Goal: Transaction & Acquisition: Purchase product/service

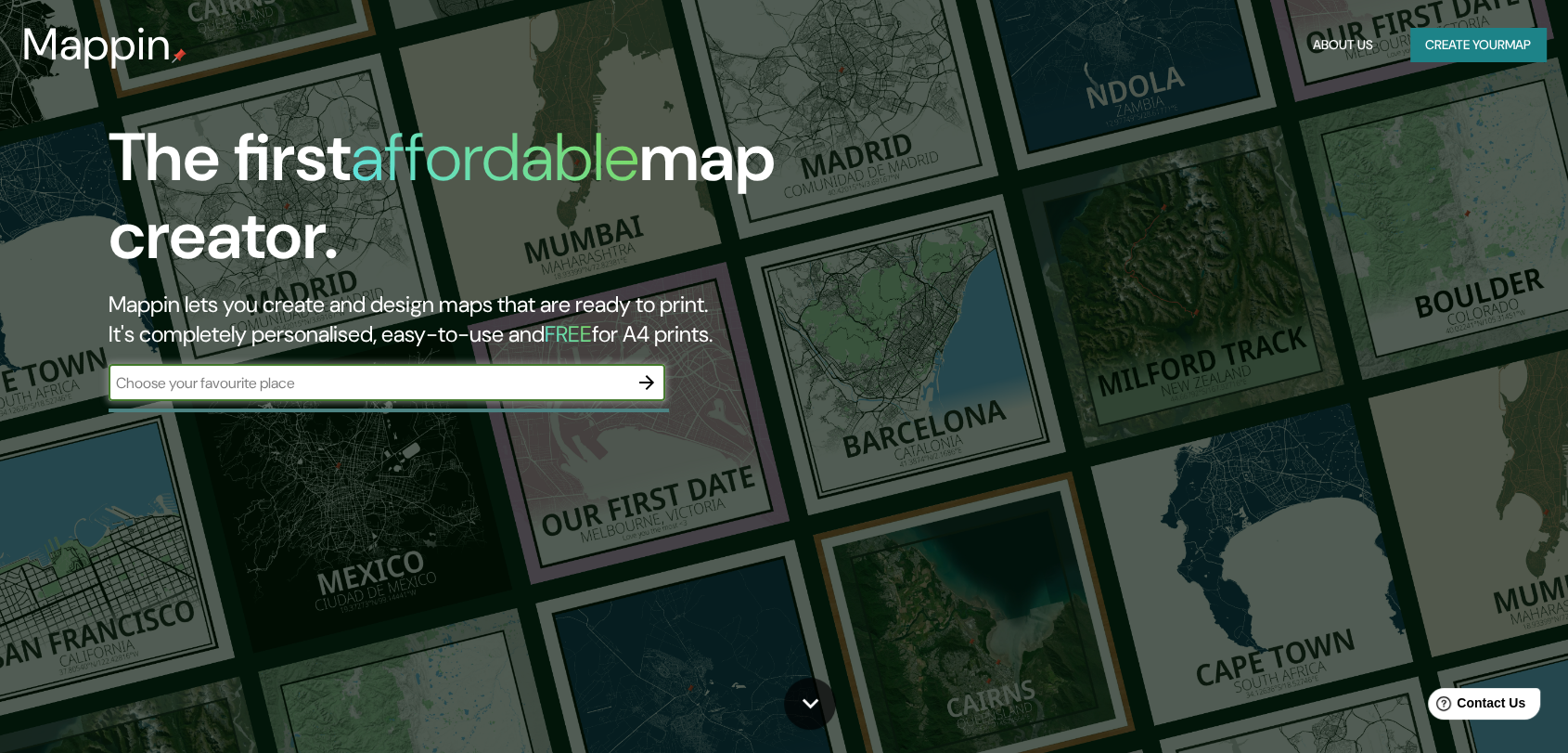
click at [577, 391] on input "text" at bounding box center [368, 382] width 520 height 21
type input "e"
type input "amabto ecuador"
click at [644, 389] on icon "button" at bounding box center [646, 382] width 22 height 22
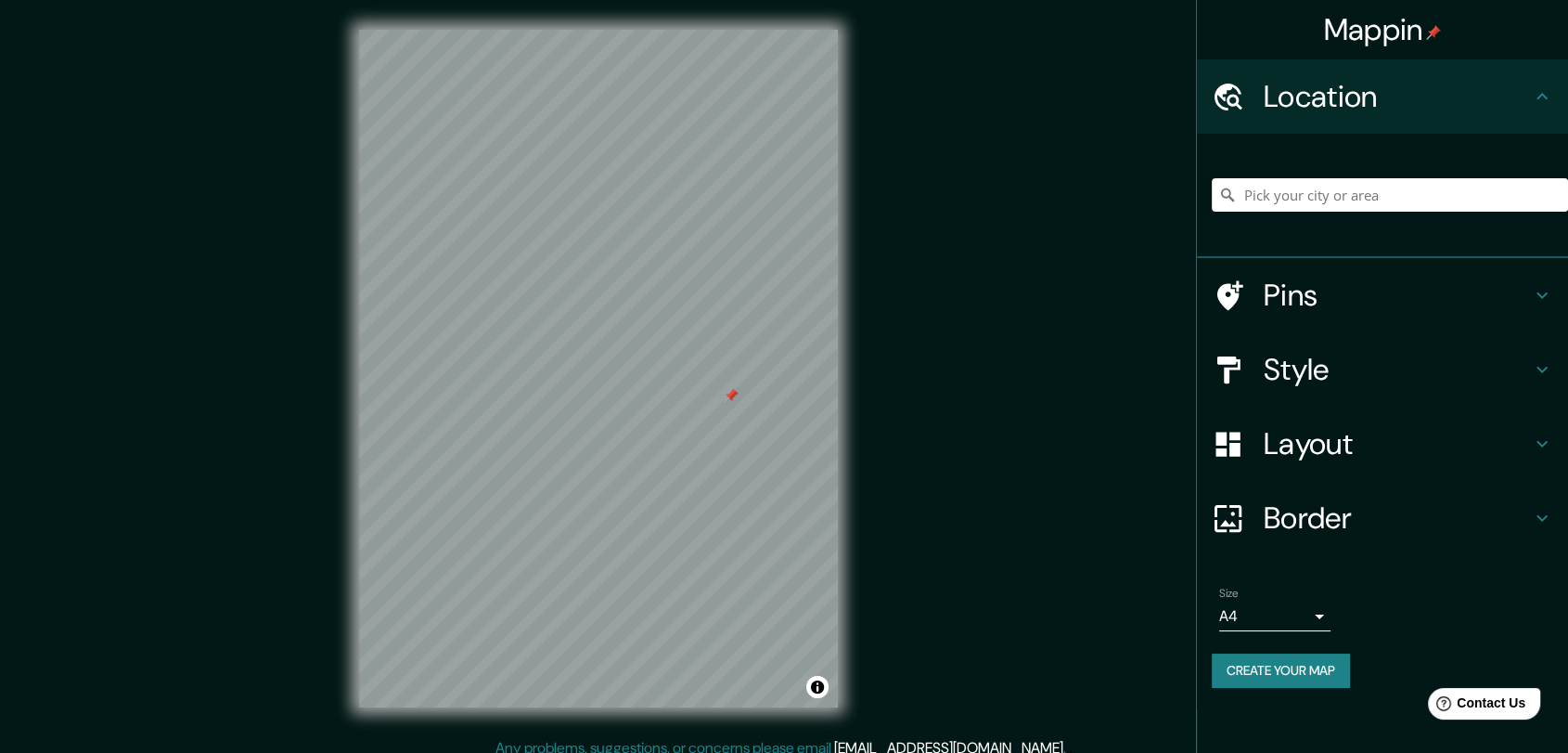
click at [732, 389] on div at bounding box center [731, 395] width 15 height 15
click at [1279, 185] on input "Pick your city or area" at bounding box center [1390, 195] width 356 height 34
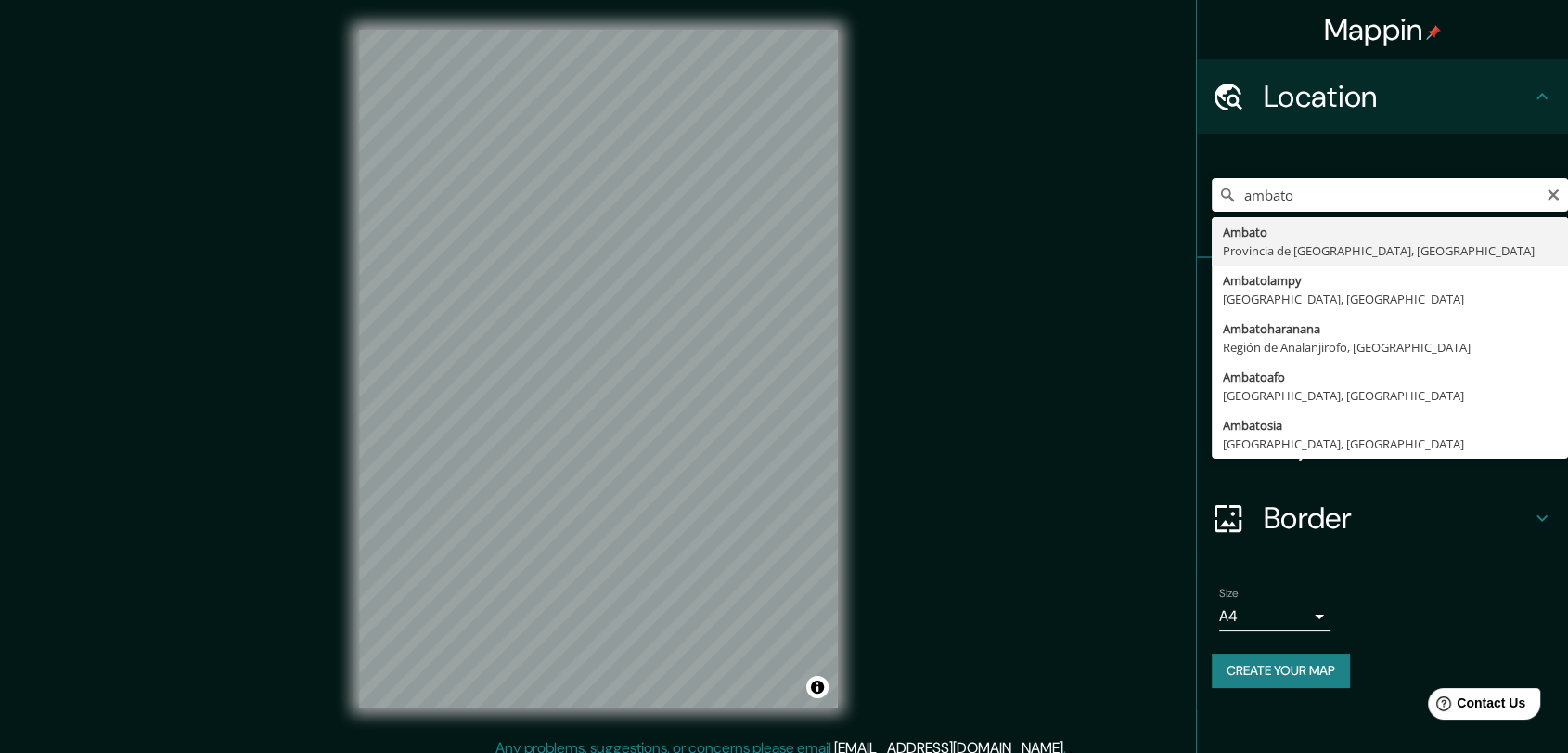
type input "Ambato, [GEOGRAPHIC_DATA], [GEOGRAPHIC_DATA]"
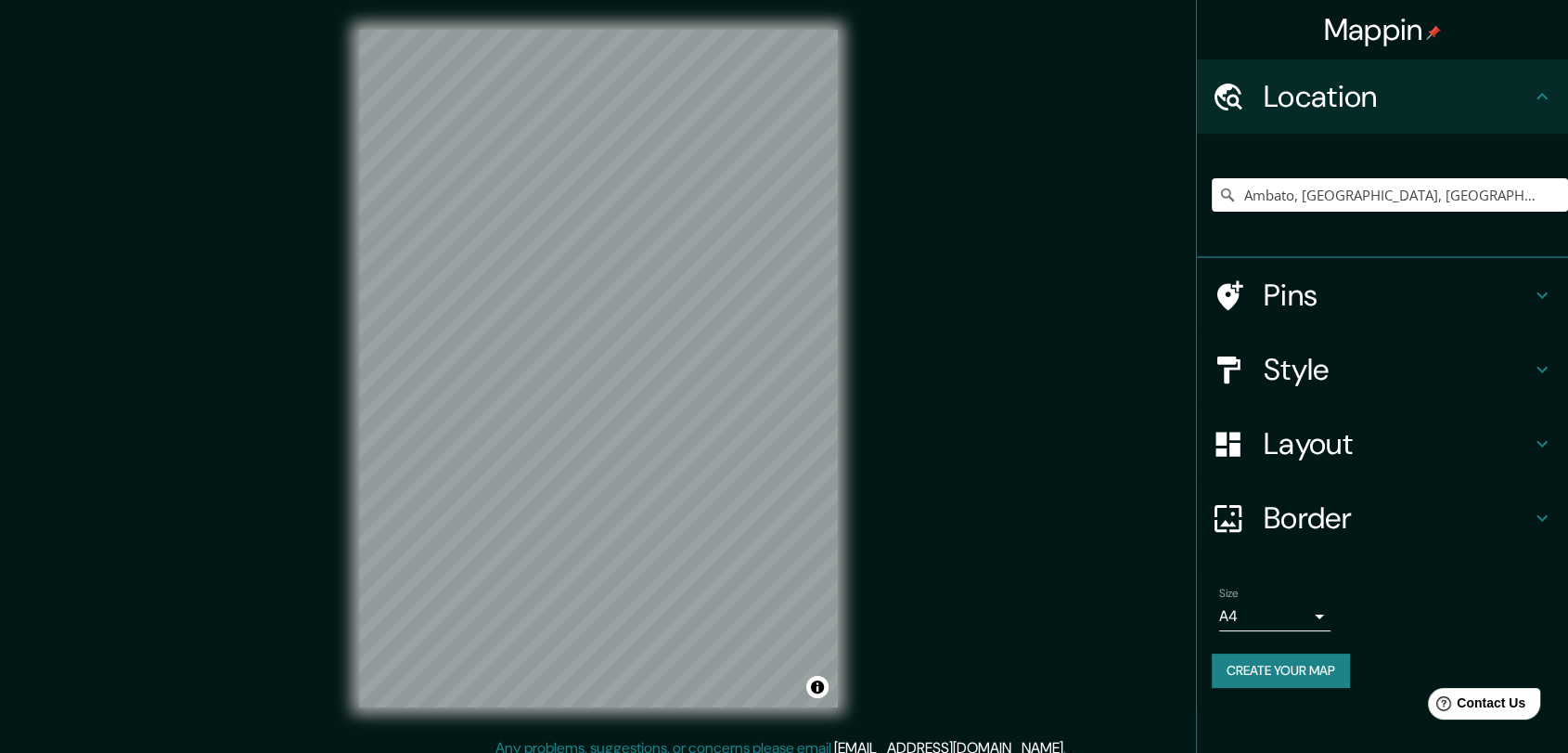
scroll to position [2, 0]
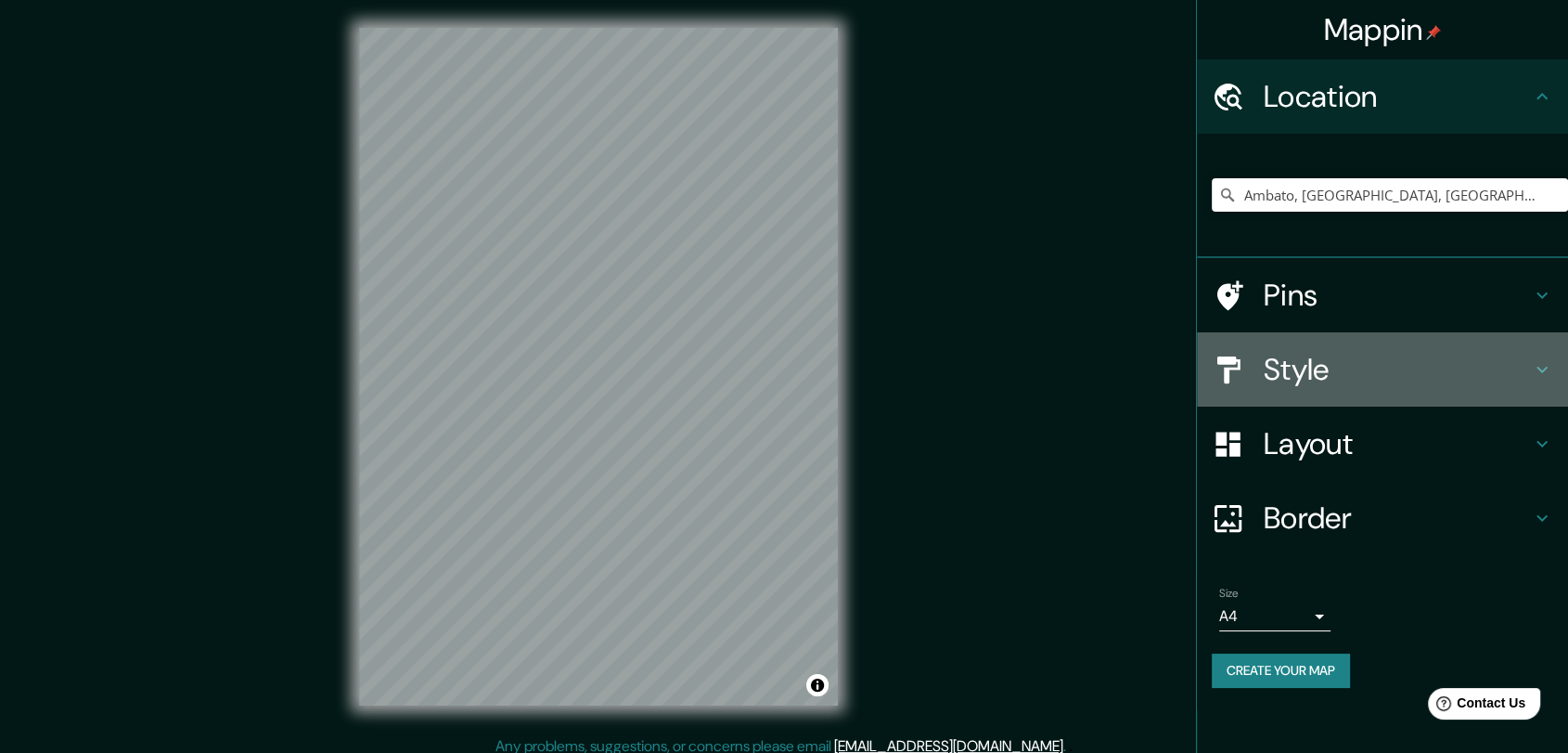
click at [1360, 365] on h4 "Style" at bounding box center [1397, 369] width 267 height 37
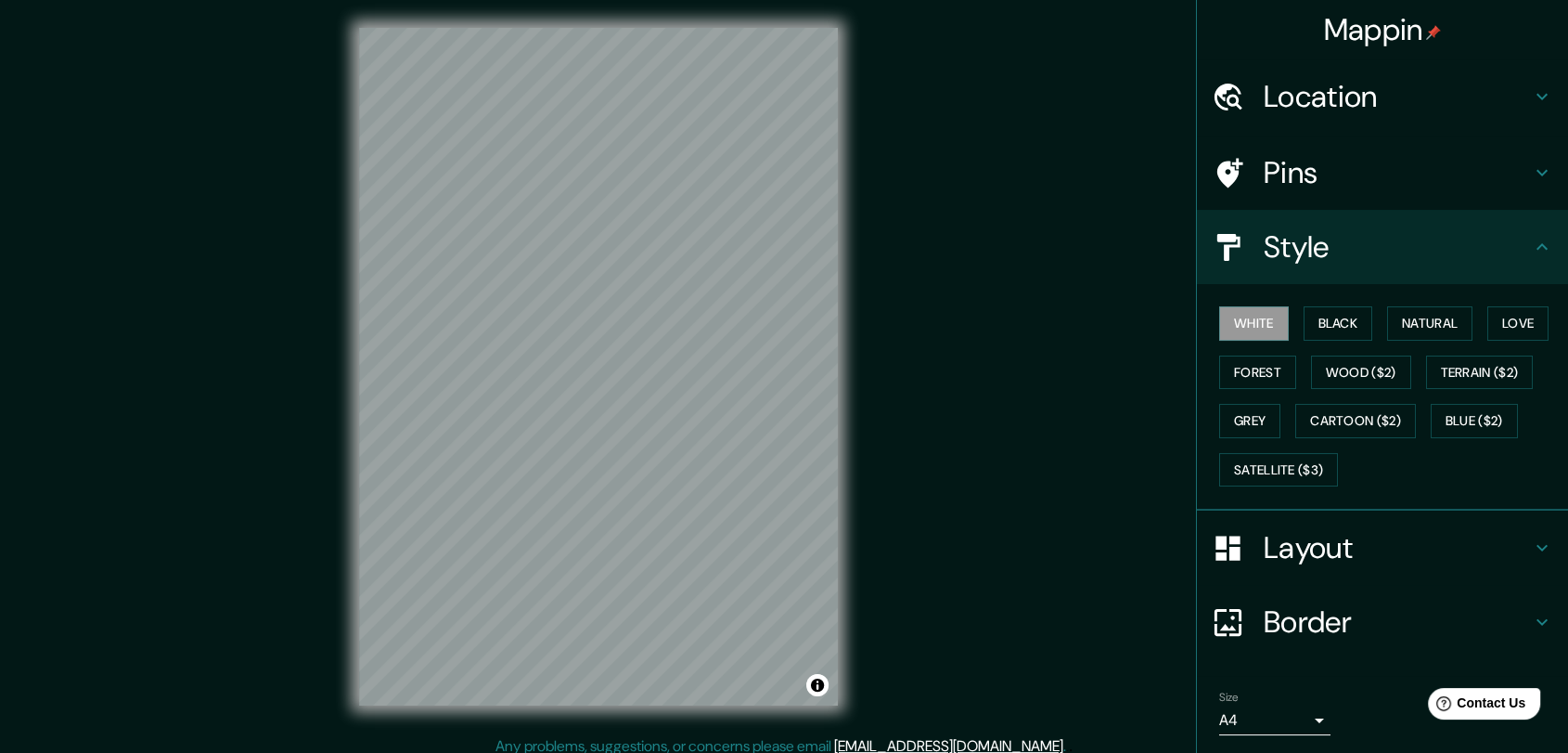
click at [1318, 210] on div "Style" at bounding box center [1382, 247] width 371 height 75
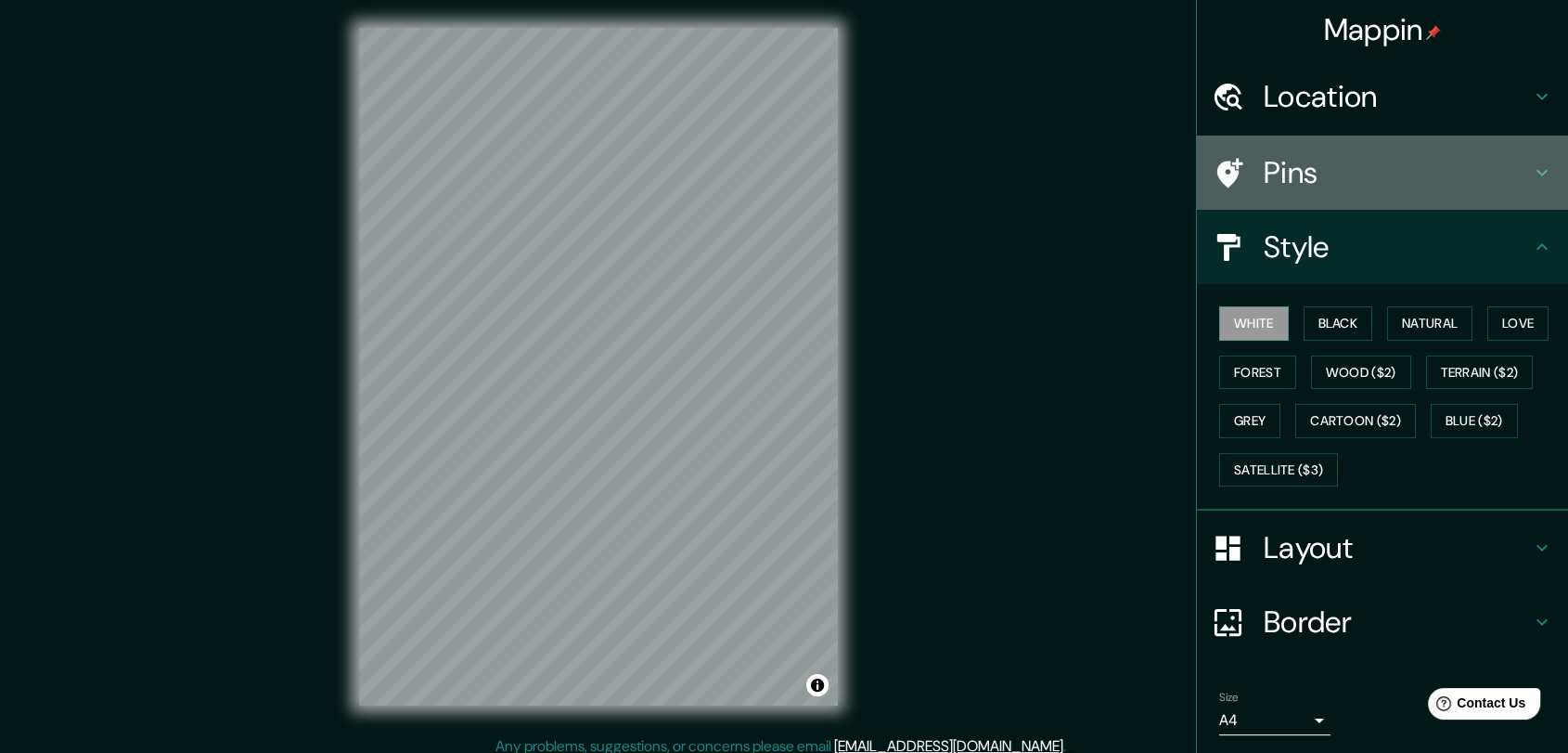
click at [1412, 168] on h4 "Pins" at bounding box center [1397, 172] width 267 height 37
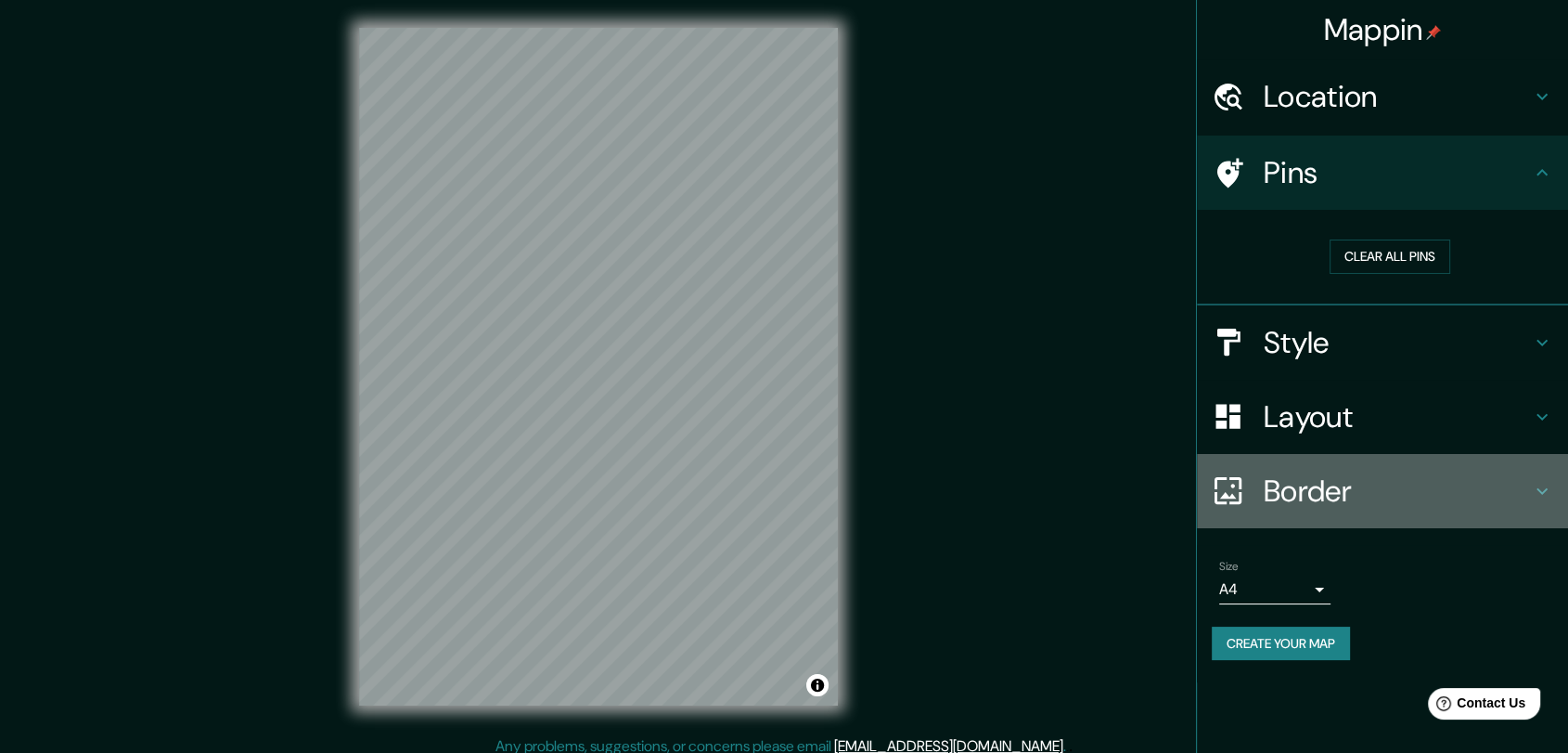
click at [1310, 485] on h4 "Border" at bounding box center [1397, 490] width 267 height 37
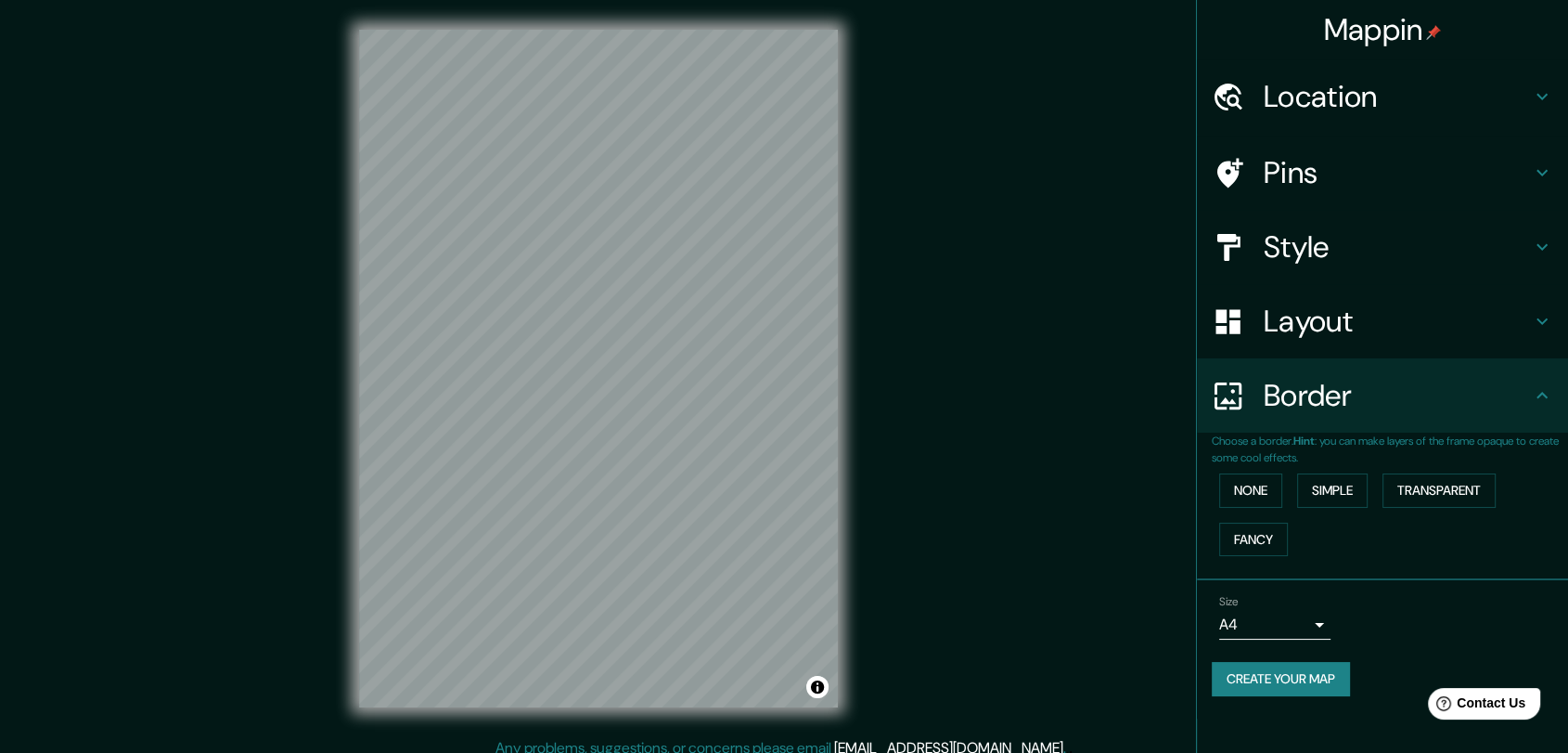
scroll to position [3, 0]
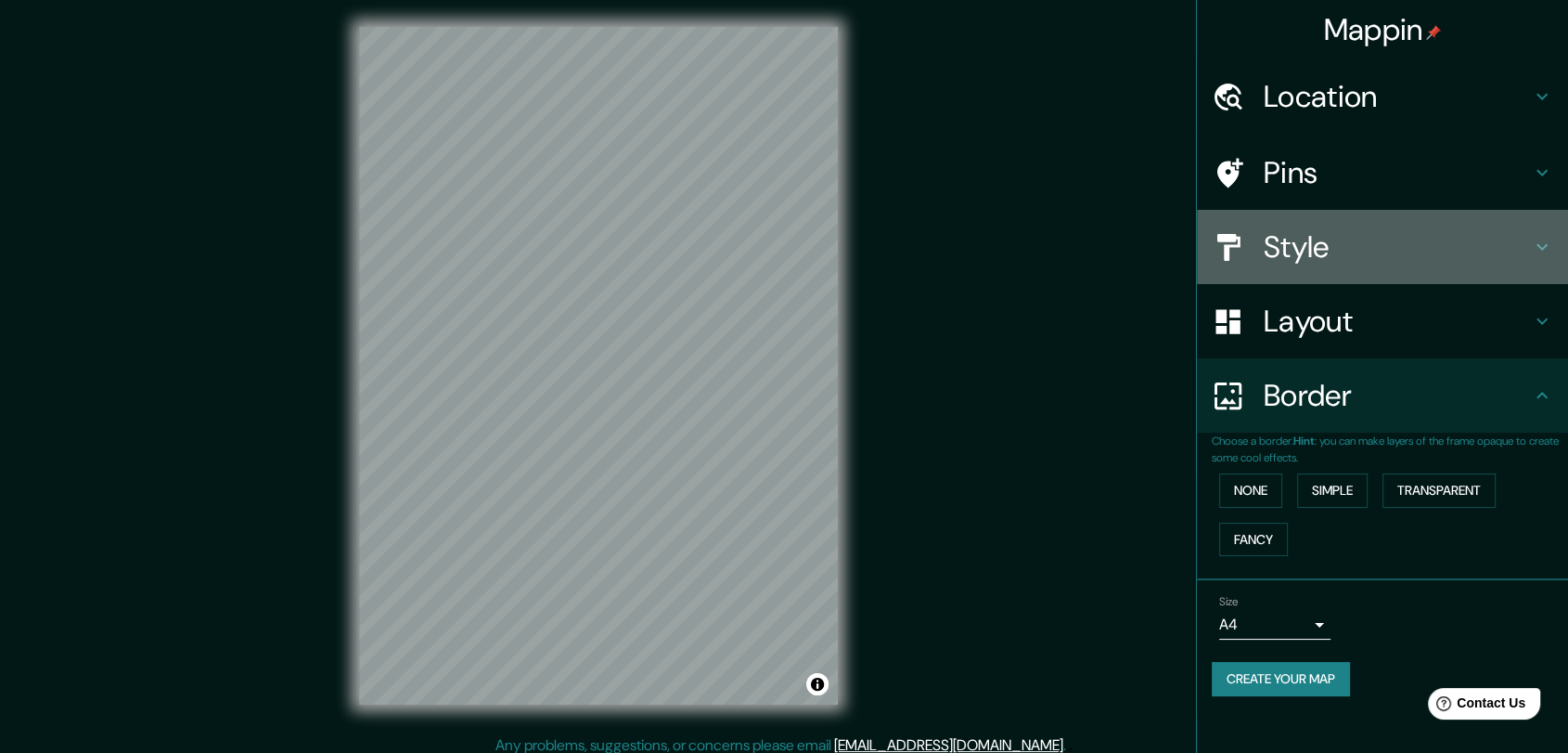
click at [1416, 262] on h4 "Style" at bounding box center [1397, 247] width 267 height 37
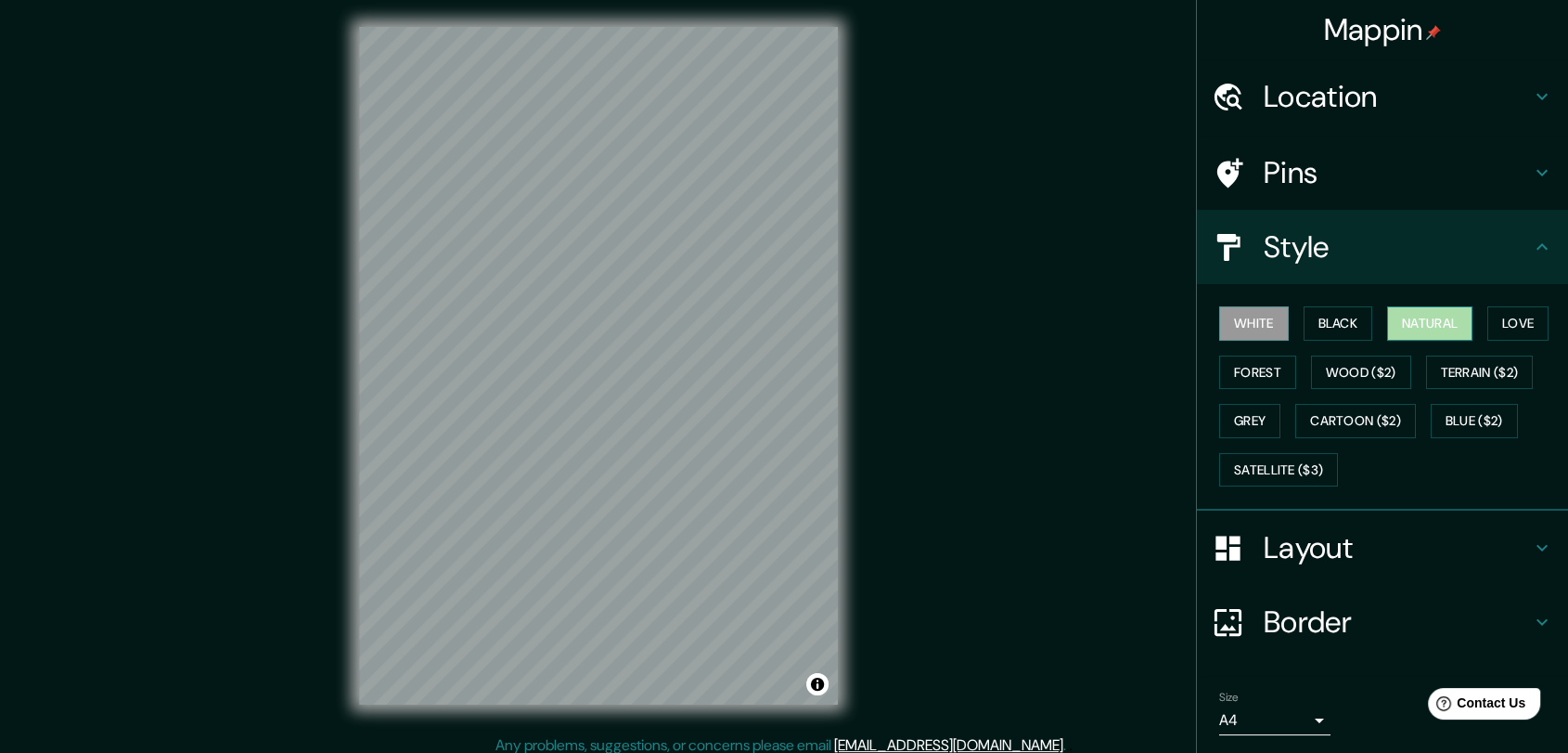
click at [1418, 318] on button "Natural" at bounding box center [1430, 323] width 86 height 35
click at [1231, 405] on button "Grey" at bounding box center [1250, 421] width 62 height 35
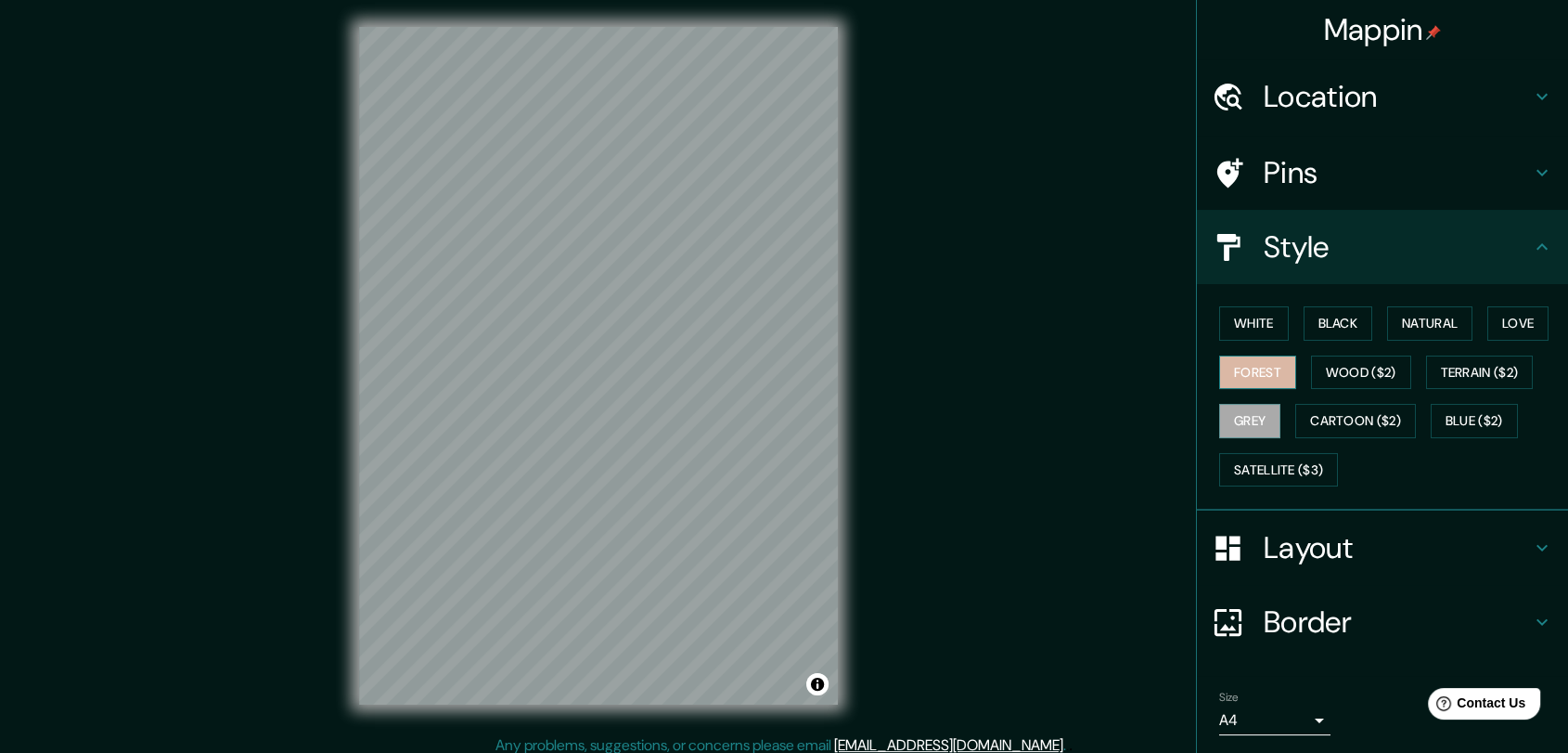
click at [1256, 358] on button "Forest" at bounding box center [1257, 372] width 77 height 35
click at [1430, 324] on button "Natural" at bounding box center [1430, 323] width 86 height 35
click at [1237, 365] on button "Forest" at bounding box center [1257, 372] width 77 height 35
click at [1316, 360] on button "Wood ($2)" at bounding box center [1361, 372] width 100 height 35
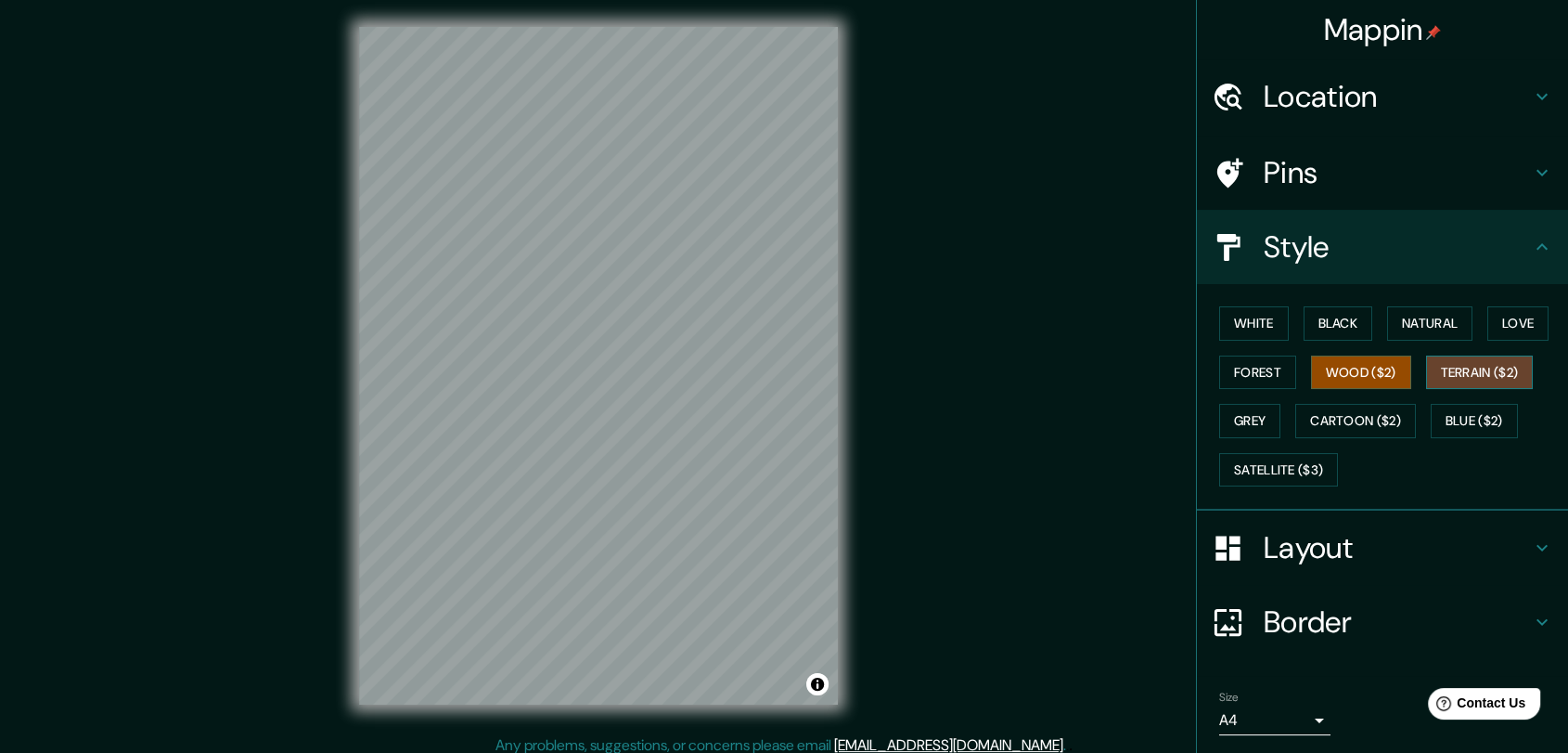
click at [1435, 366] on button "Terrain ($2)" at bounding box center [1480, 372] width 107 height 35
click at [1251, 414] on button "Grey" at bounding box center [1250, 421] width 62 height 35
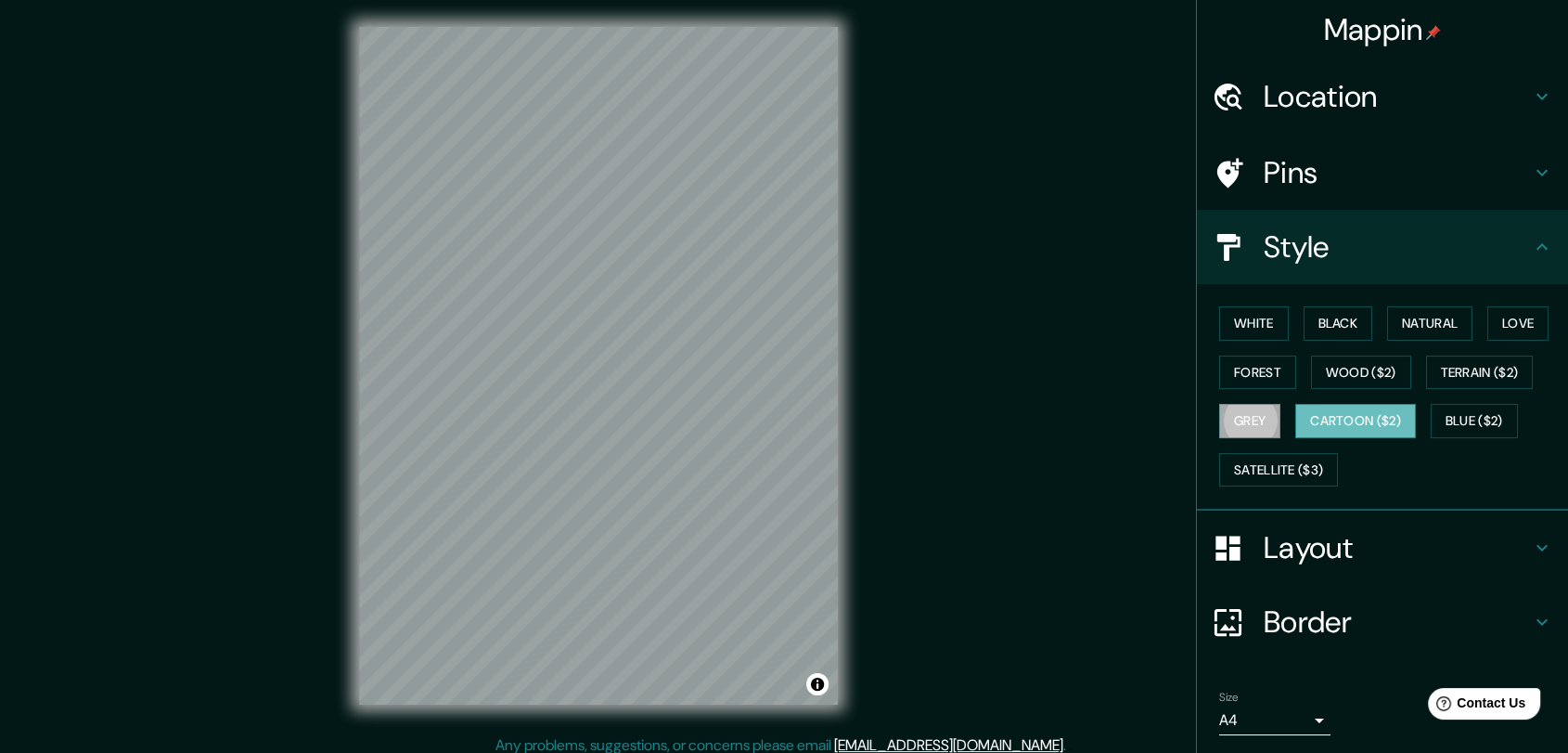
click at [1387, 417] on button "Cartoon ($2)" at bounding box center [1355, 421] width 120 height 35
click at [1460, 420] on button "Blue ($2)" at bounding box center [1475, 421] width 87 height 35
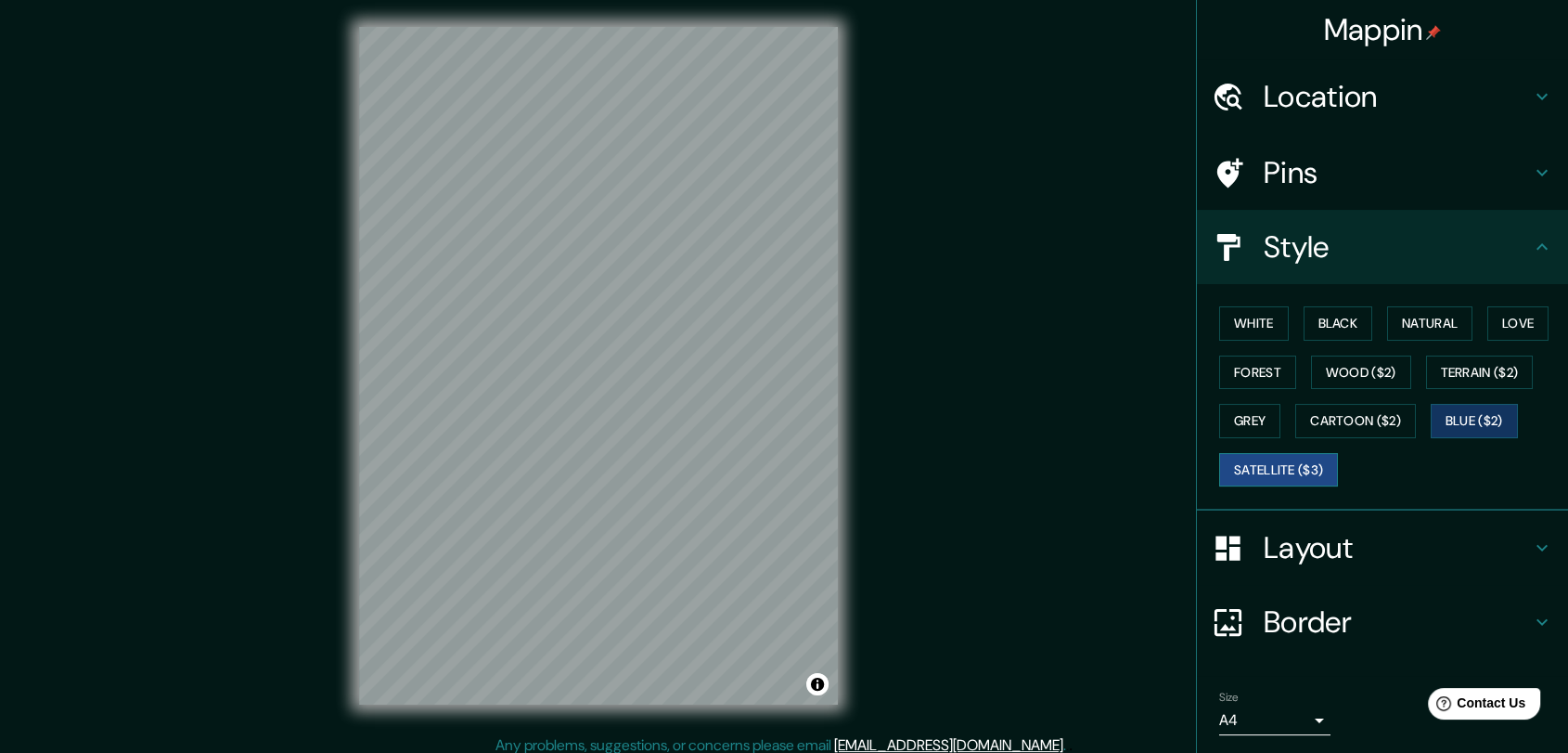
click at [1290, 477] on button "Satellite ($3)" at bounding box center [1278, 470] width 118 height 35
click at [1334, 333] on button "Black" at bounding box center [1338, 323] width 70 height 35
click at [1259, 309] on button "White" at bounding box center [1254, 323] width 70 height 35
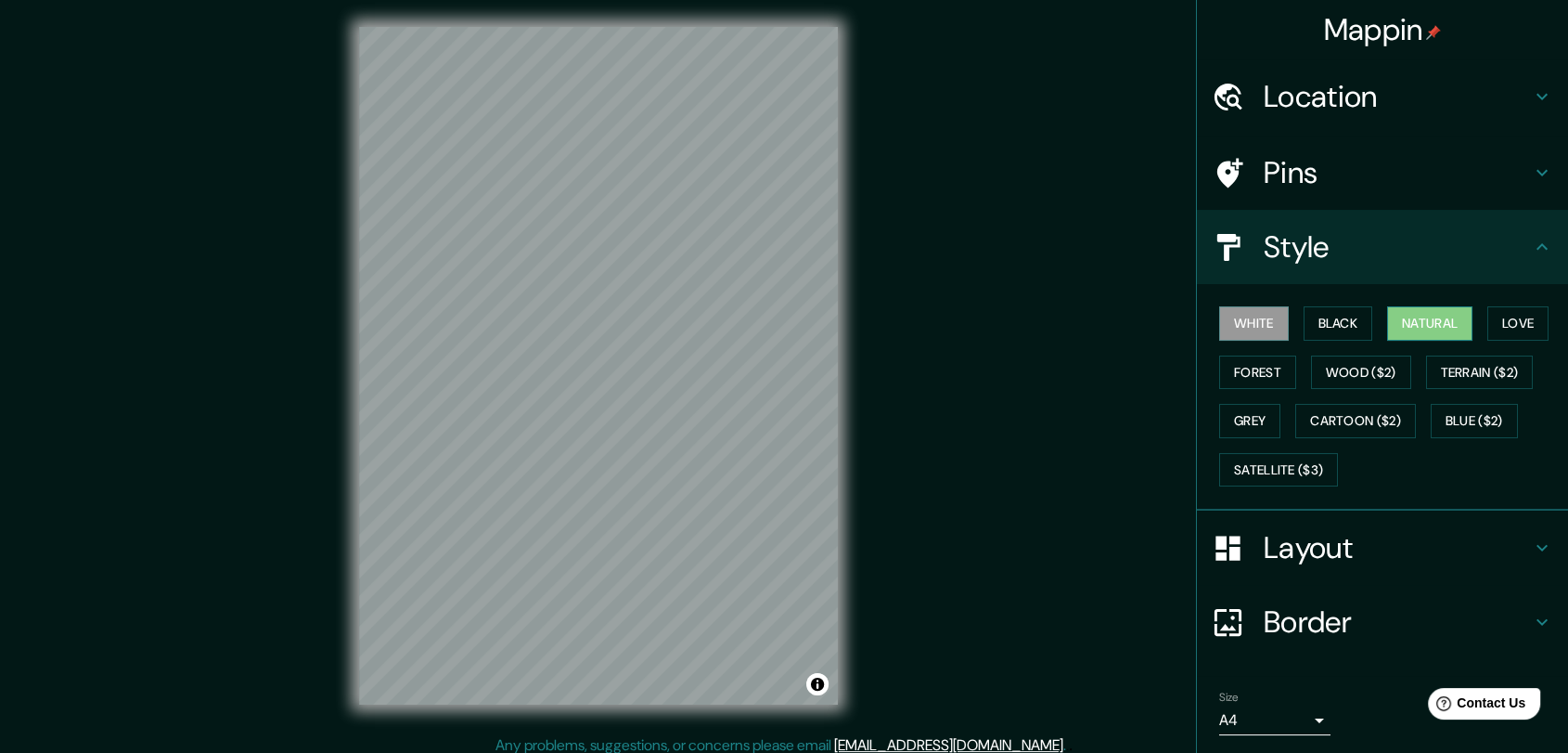
click at [1437, 324] on button "Natural" at bounding box center [1430, 323] width 86 height 35
click at [1522, 328] on button "Love" at bounding box center [1518, 323] width 62 height 35
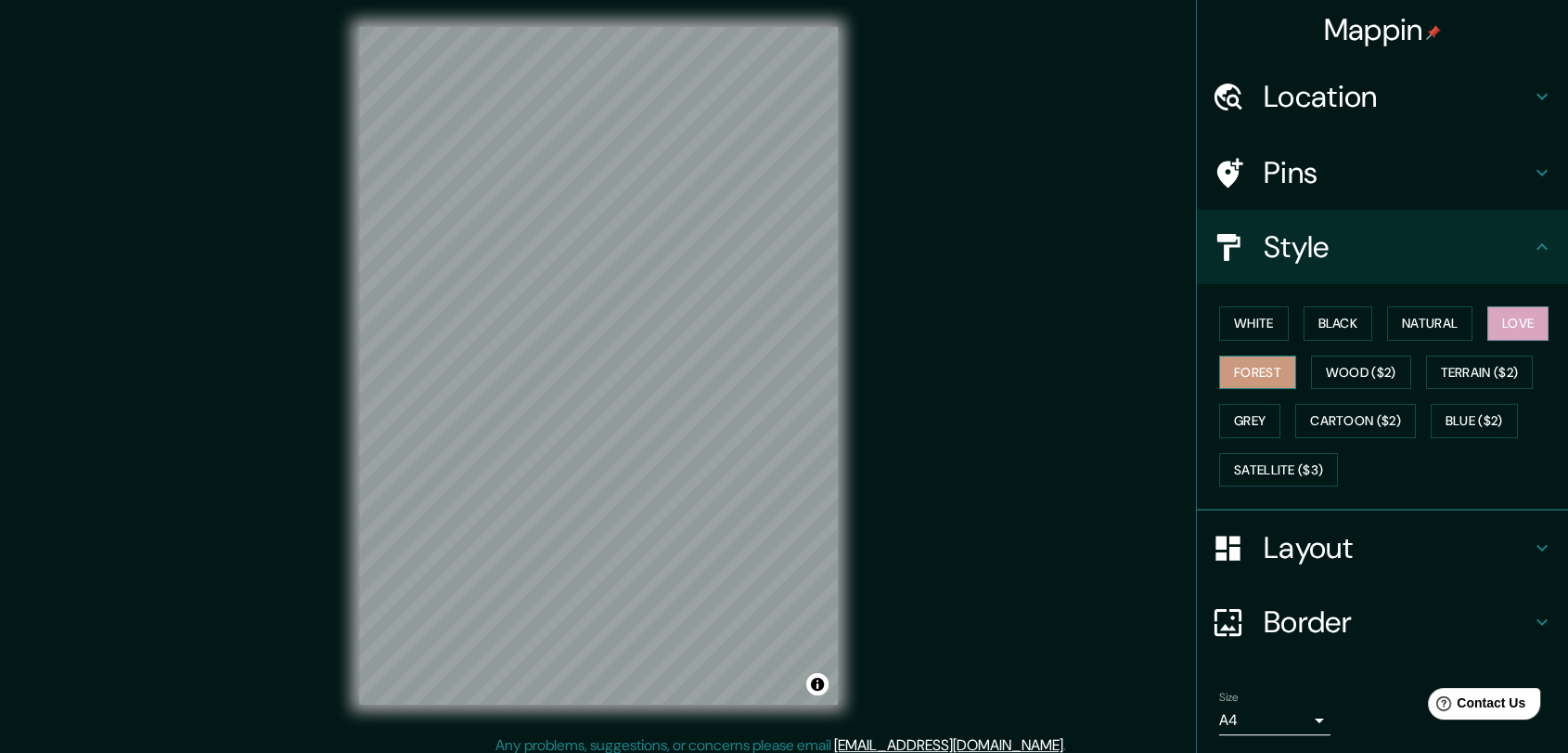
click at [1272, 363] on button "Forest" at bounding box center [1257, 372] width 77 height 35
click at [1435, 362] on button "Terrain ($2)" at bounding box center [1480, 372] width 107 height 35
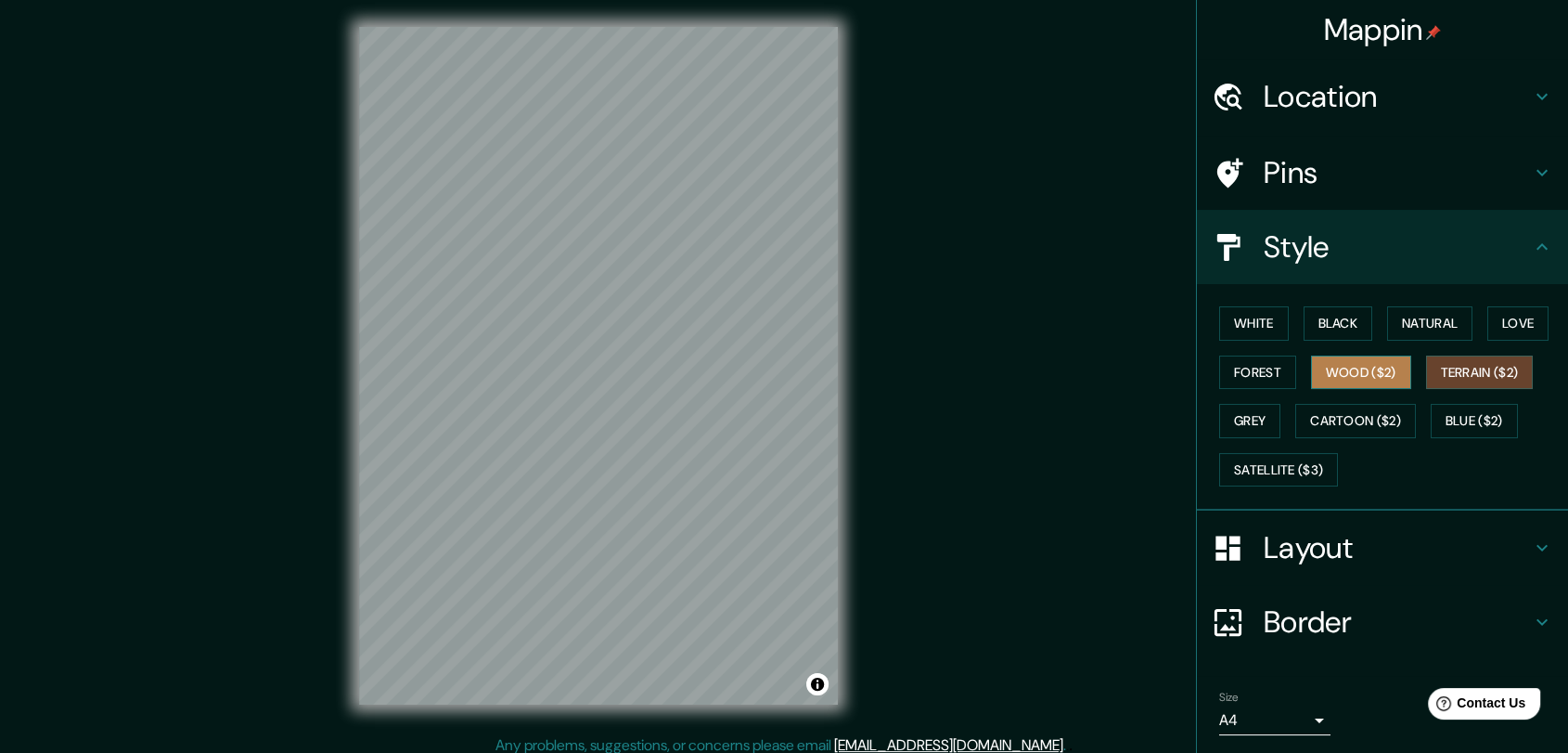
click at [1379, 368] on button "Wood ($2)" at bounding box center [1361, 372] width 100 height 35
click at [1247, 410] on button "Grey" at bounding box center [1250, 421] width 62 height 35
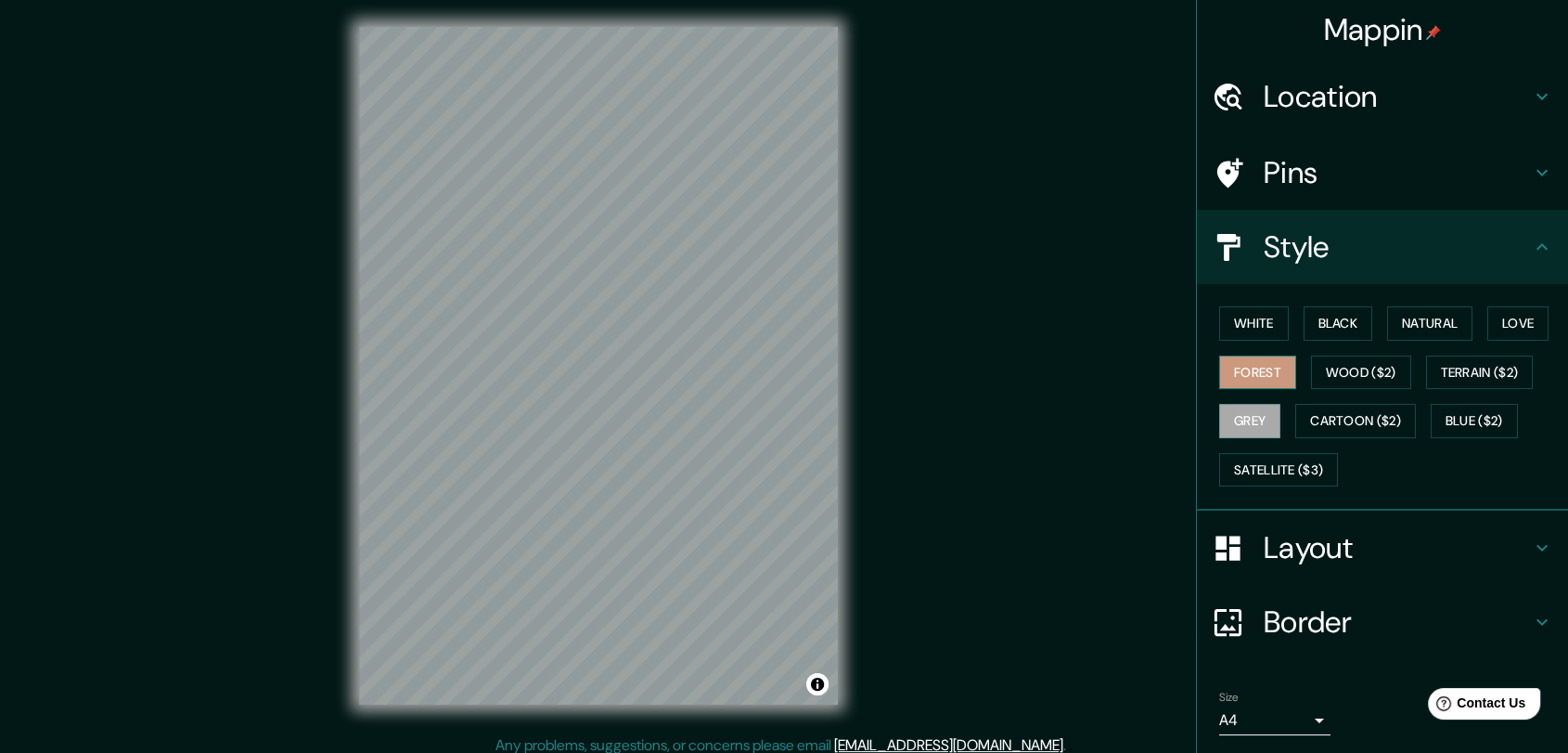
click at [1249, 366] on button "Forest" at bounding box center [1257, 372] width 77 height 35
click at [1435, 319] on button "Natural" at bounding box center [1430, 323] width 86 height 35
click at [1219, 412] on button "Grey" at bounding box center [1250, 421] width 62 height 35
click at [1345, 309] on button "Black" at bounding box center [1338, 323] width 70 height 35
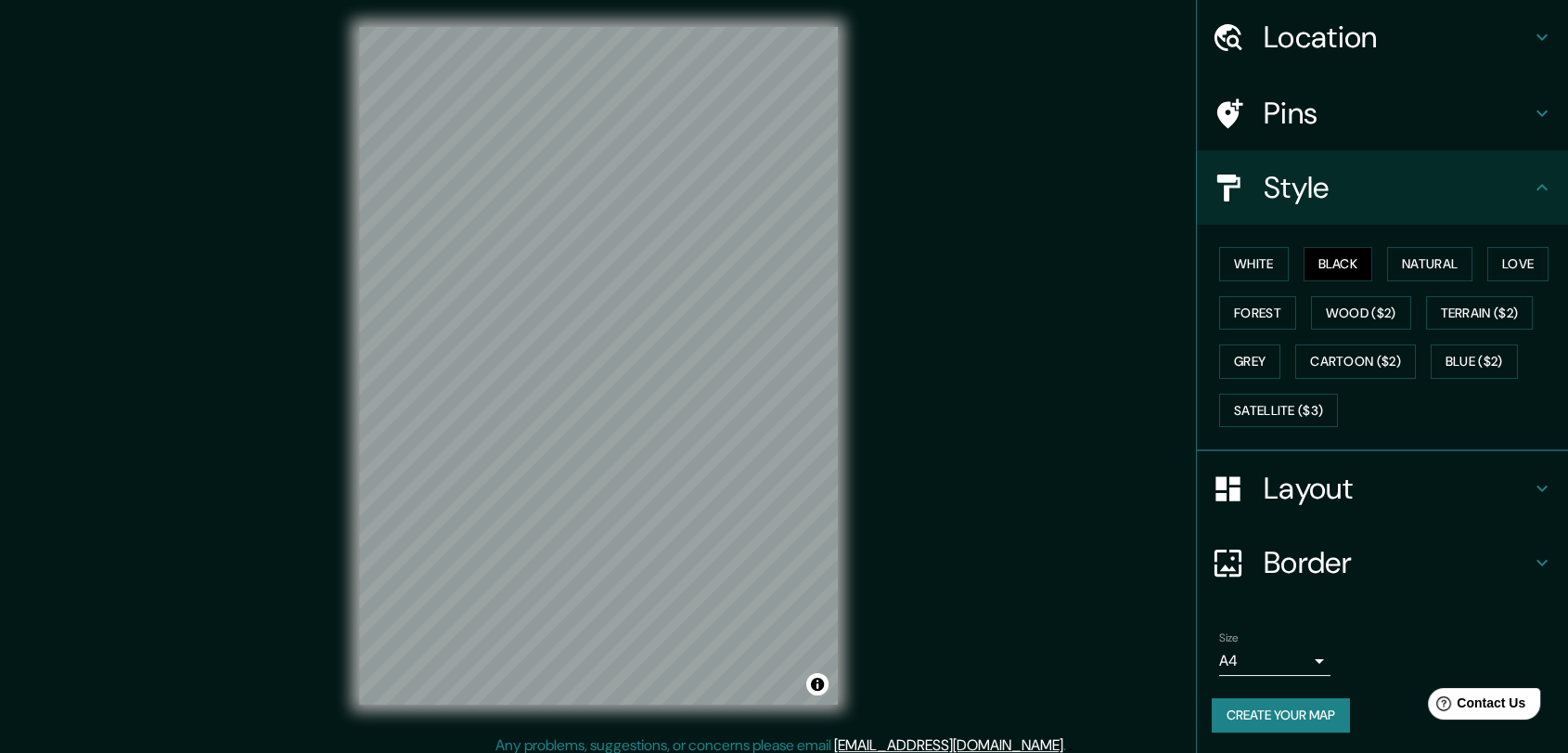
scroll to position [14, 0]
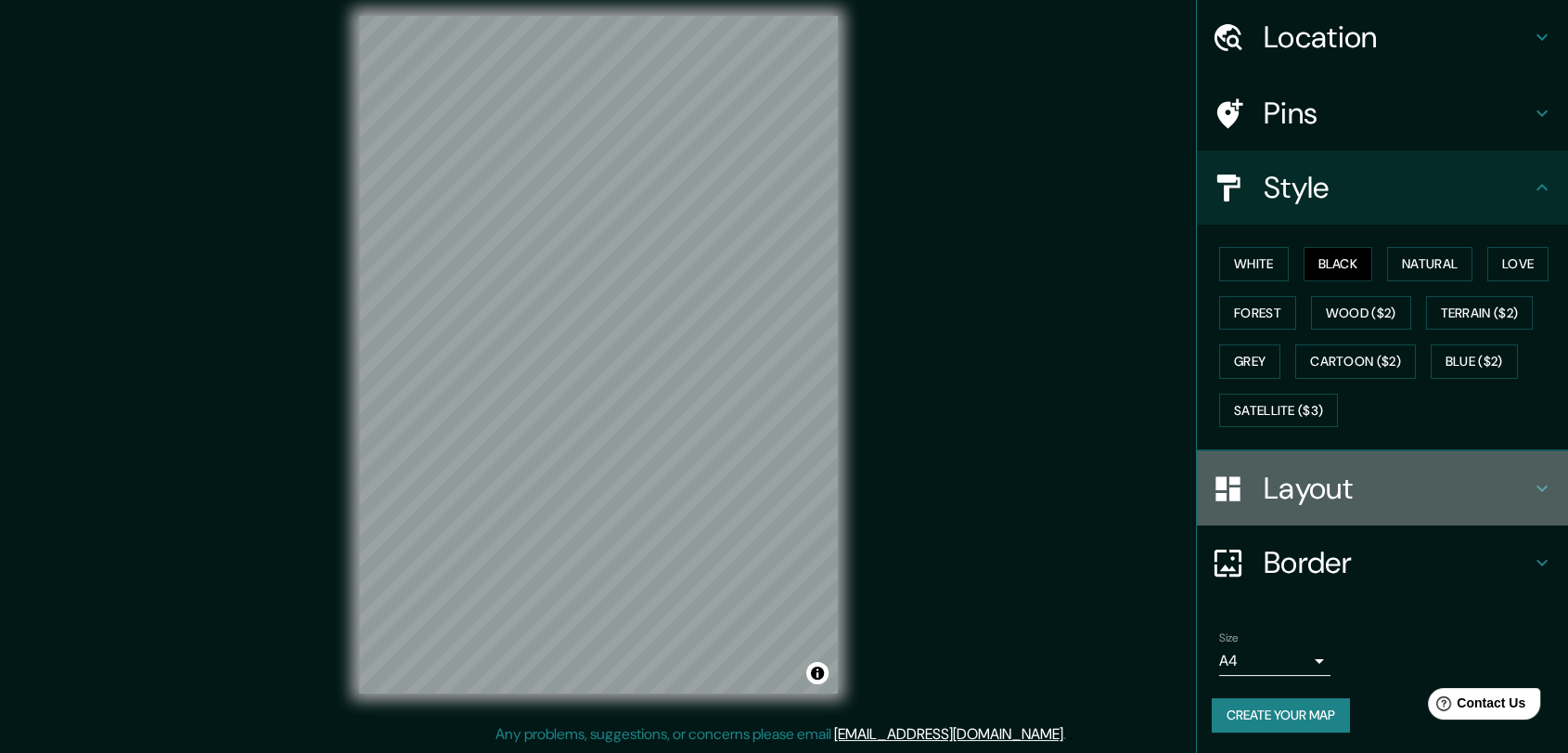
click at [1300, 493] on h4 "Layout" at bounding box center [1397, 487] width 267 height 37
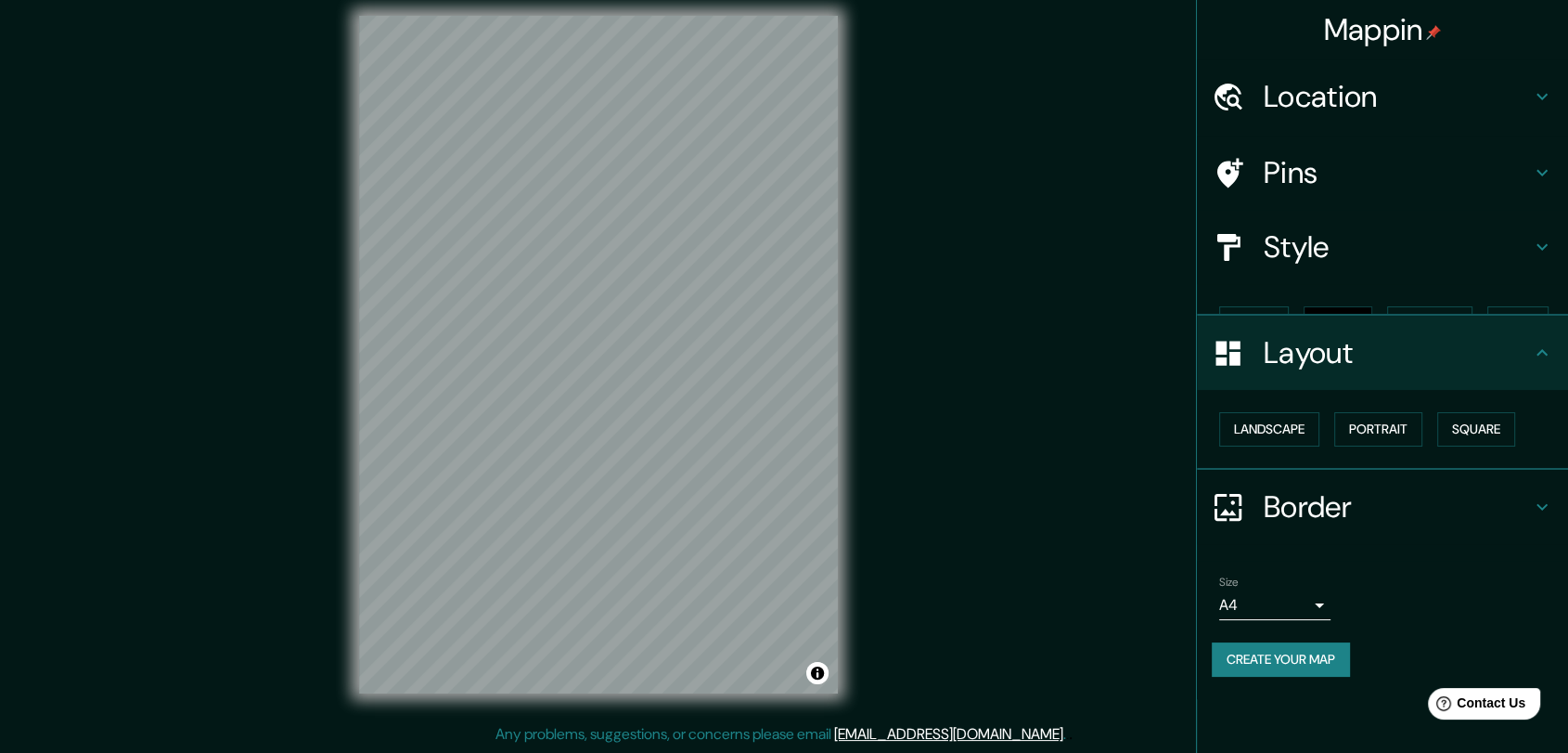
scroll to position [0, 0]
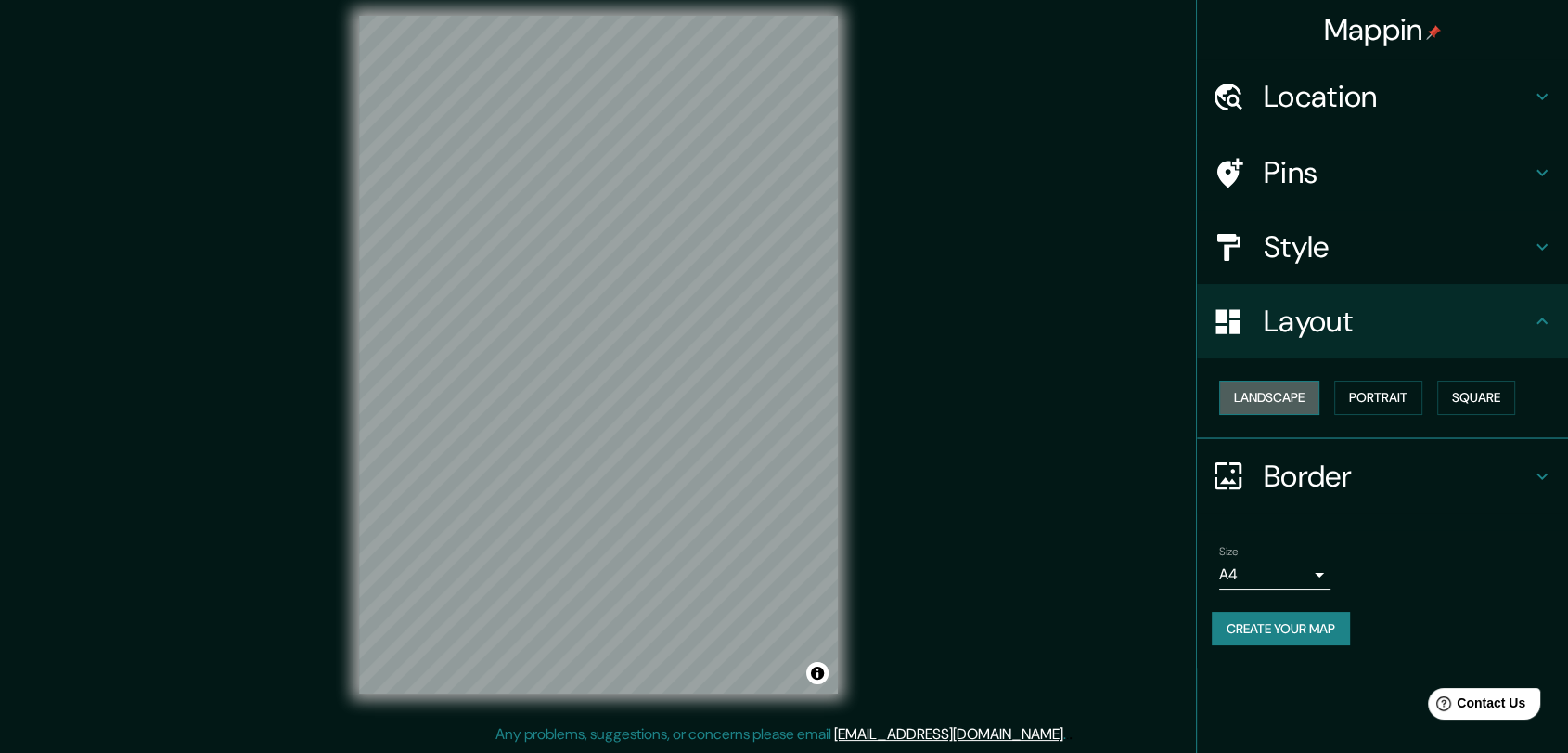
click at [1280, 398] on button "Landscape" at bounding box center [1269, 398] width 100 height 35
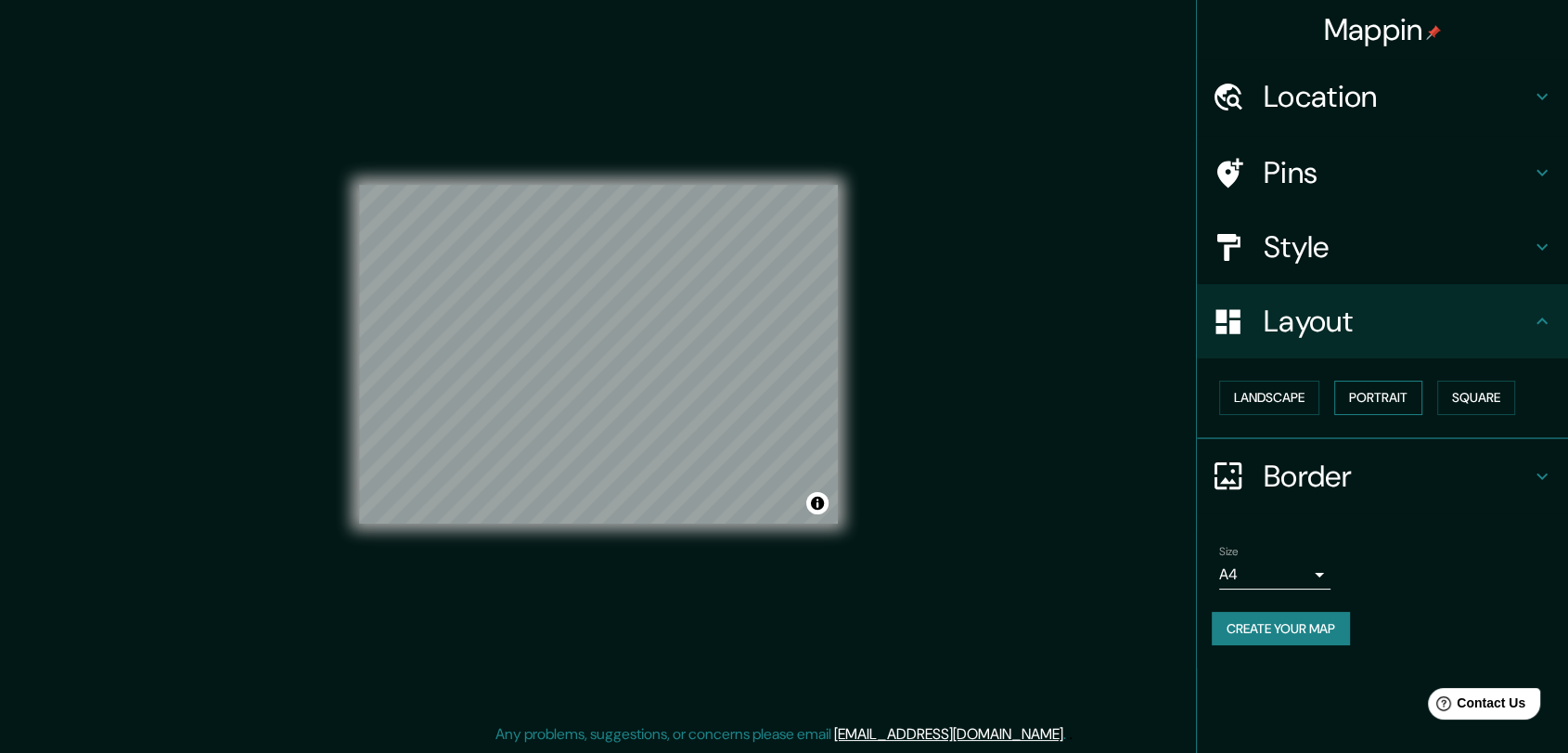
click at [1373, 387] on button "Portrait" at bounding box center [1378, 398] width 88 height 35
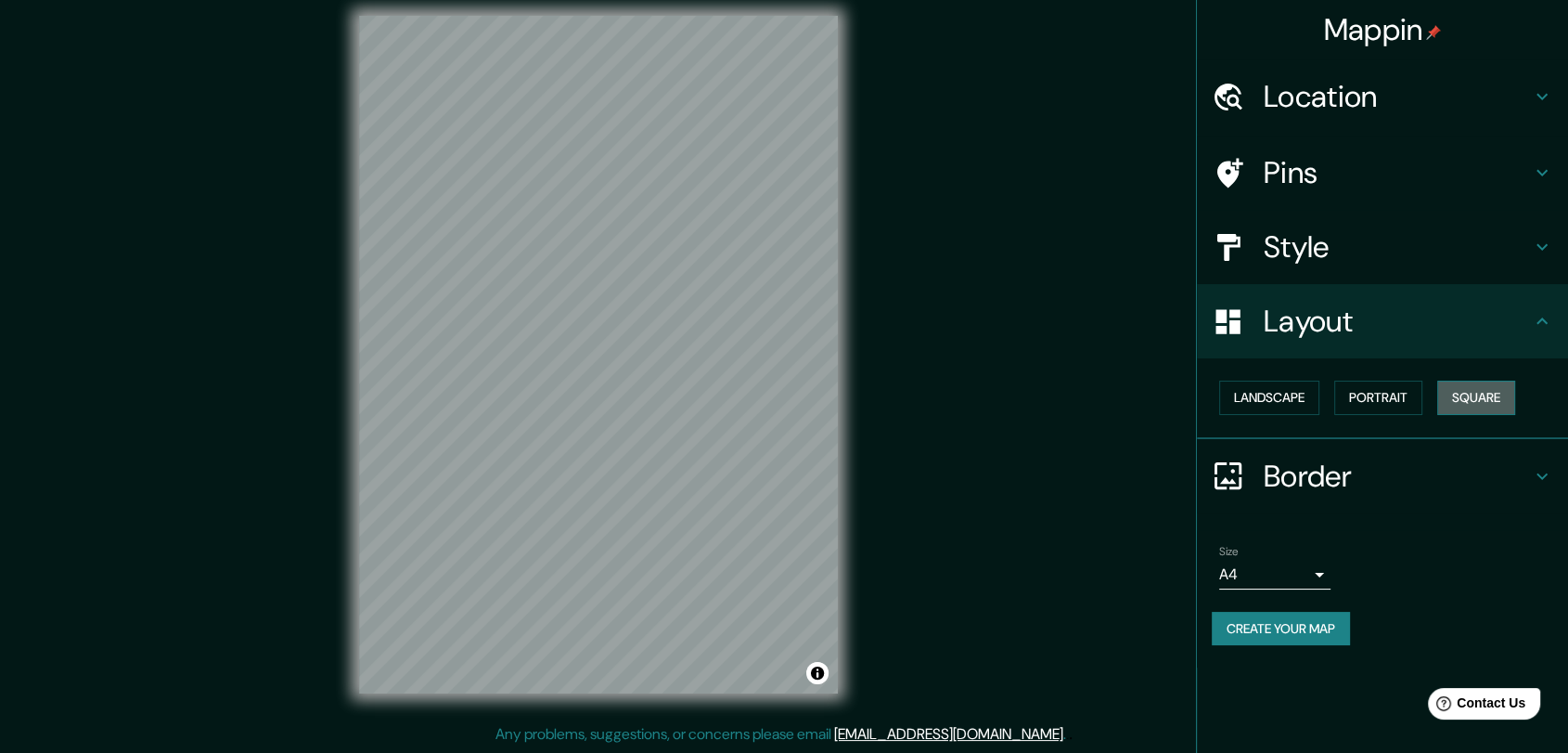
click at [1499, 389] on button "Square" at bounding box center [1477, 398] width 78 height 35
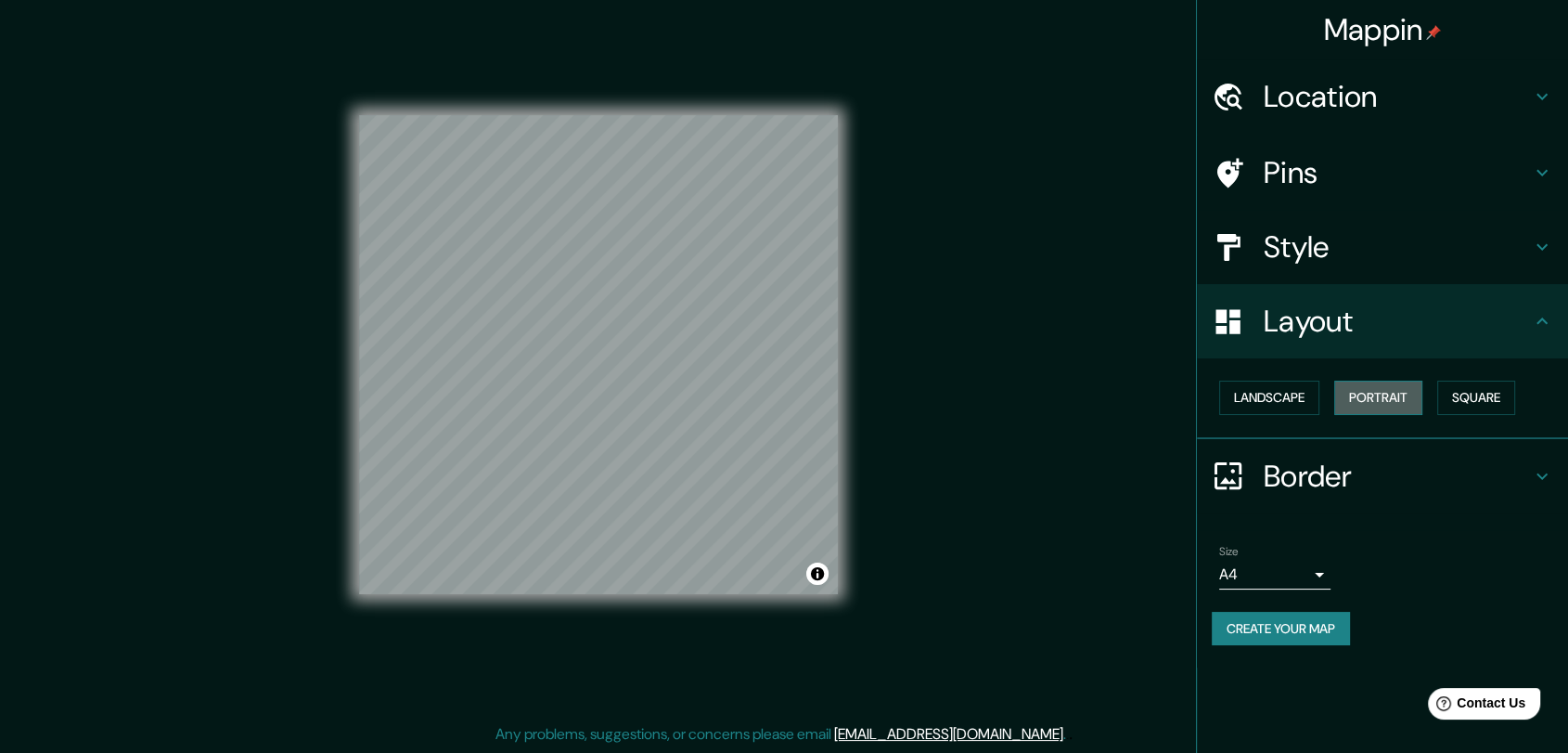
click at [1398, 396] on button "Portrait" at bounding box center [1378, 398] width 88 height 35
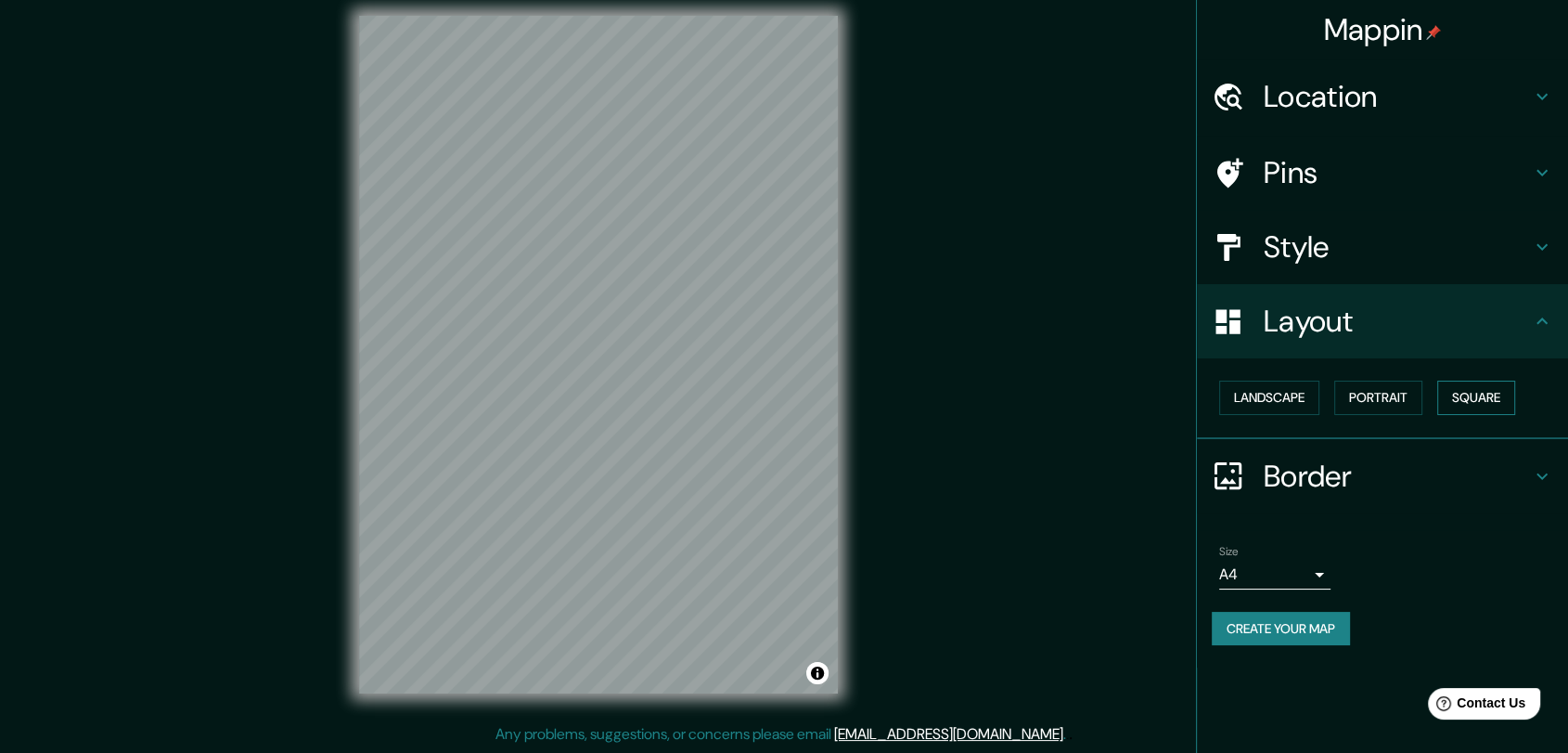
click at [1487, 412] on button "Square" at bounding box center [1477, 398] width 78 height 35
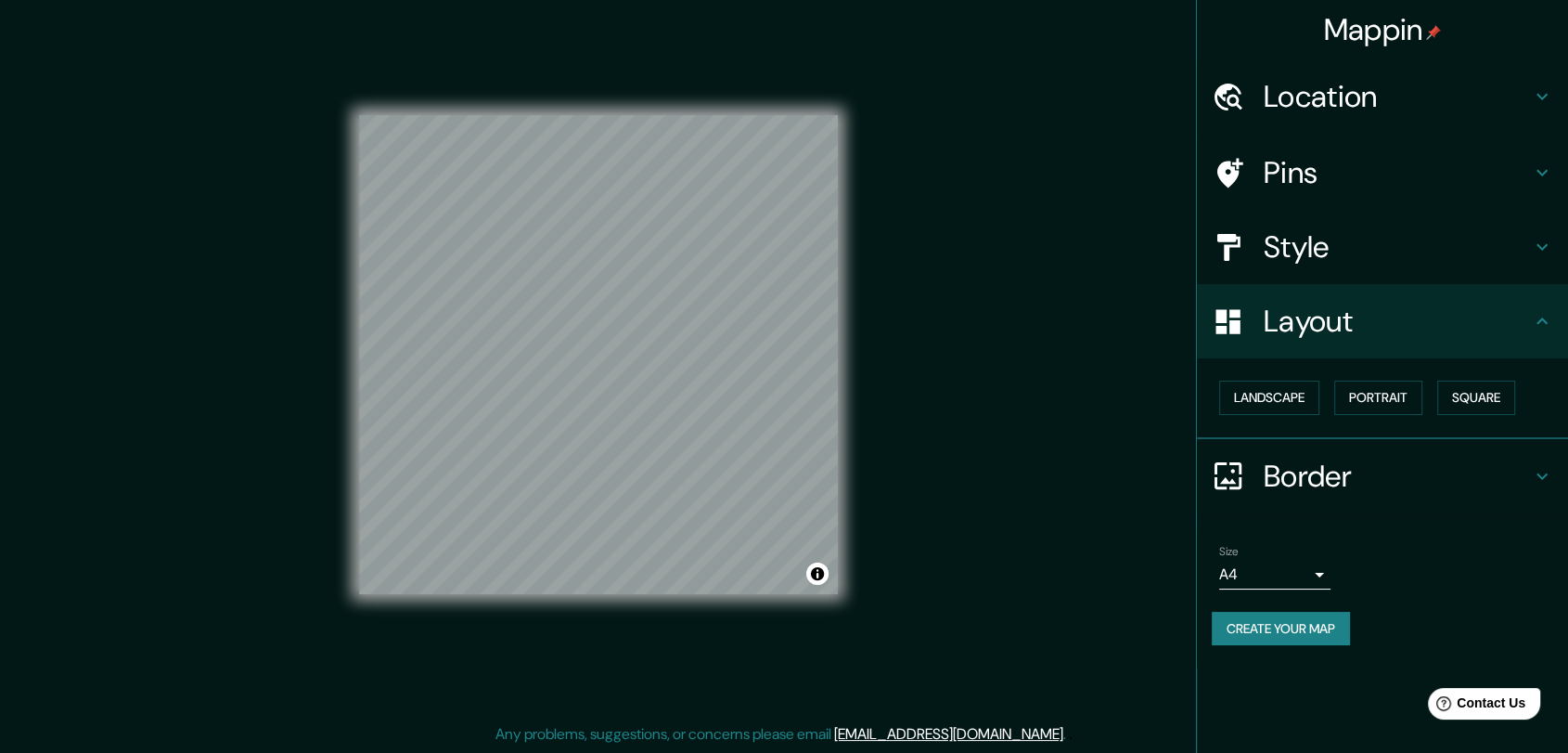
click at [1326, 262] on h4 "Style" at bounding box center [1397, 247] width 267 height 37
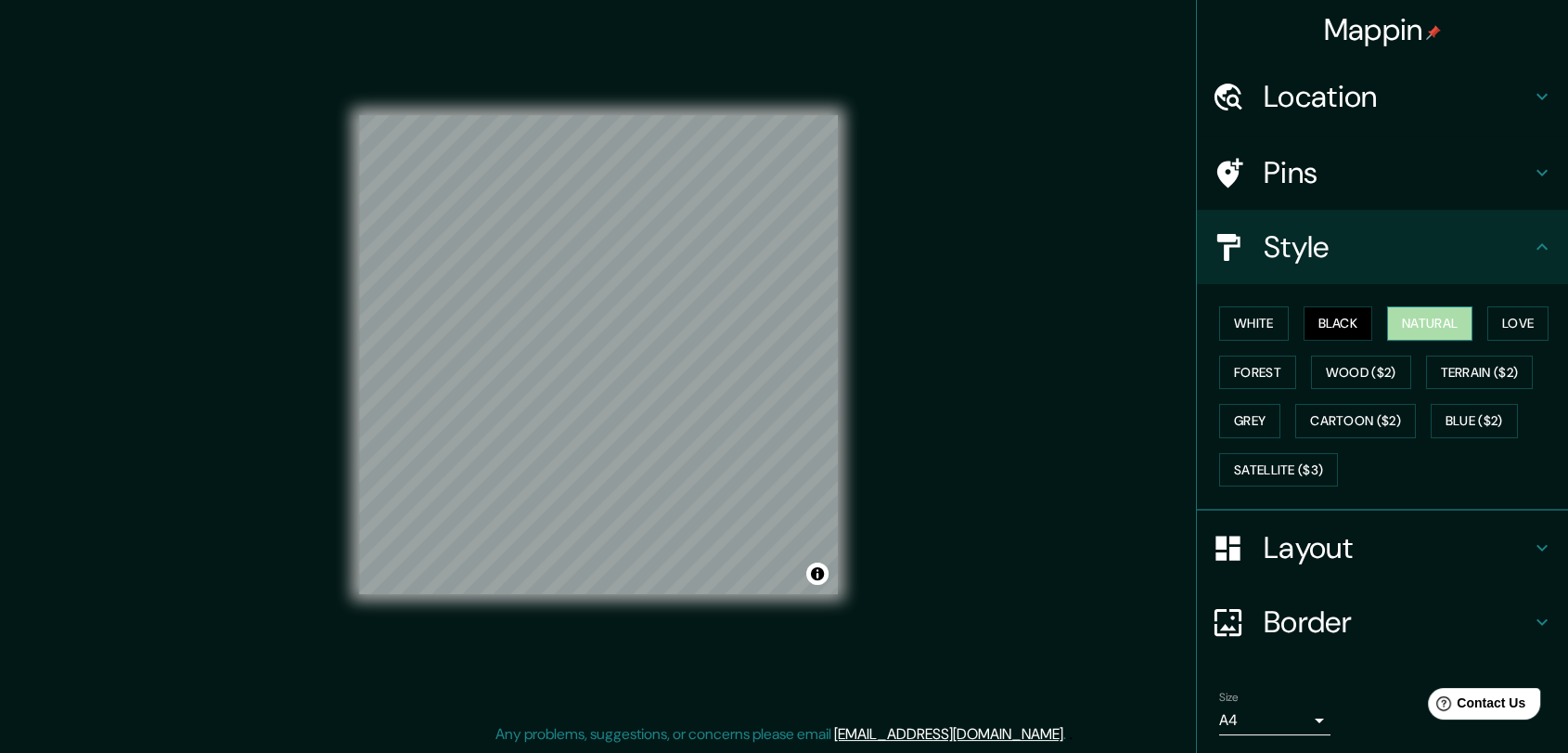
click at [1415, 320] on button "Natural" at bounding box center [1430, 323] width 86 height 35
click at [1304, 321] on button "Black" at bounding box center [1338, 323] width 70 height 35
click at [1247, 309] on button "White" at bounding box center [1254, 323] width 70 height 35
click at [1444, 316] on button "Natural" at bounding box center [1430, 323] width 86 height 35
click at [1258, 408] on button "Grey" at bounding box center [1250, 421] width 62 height 35
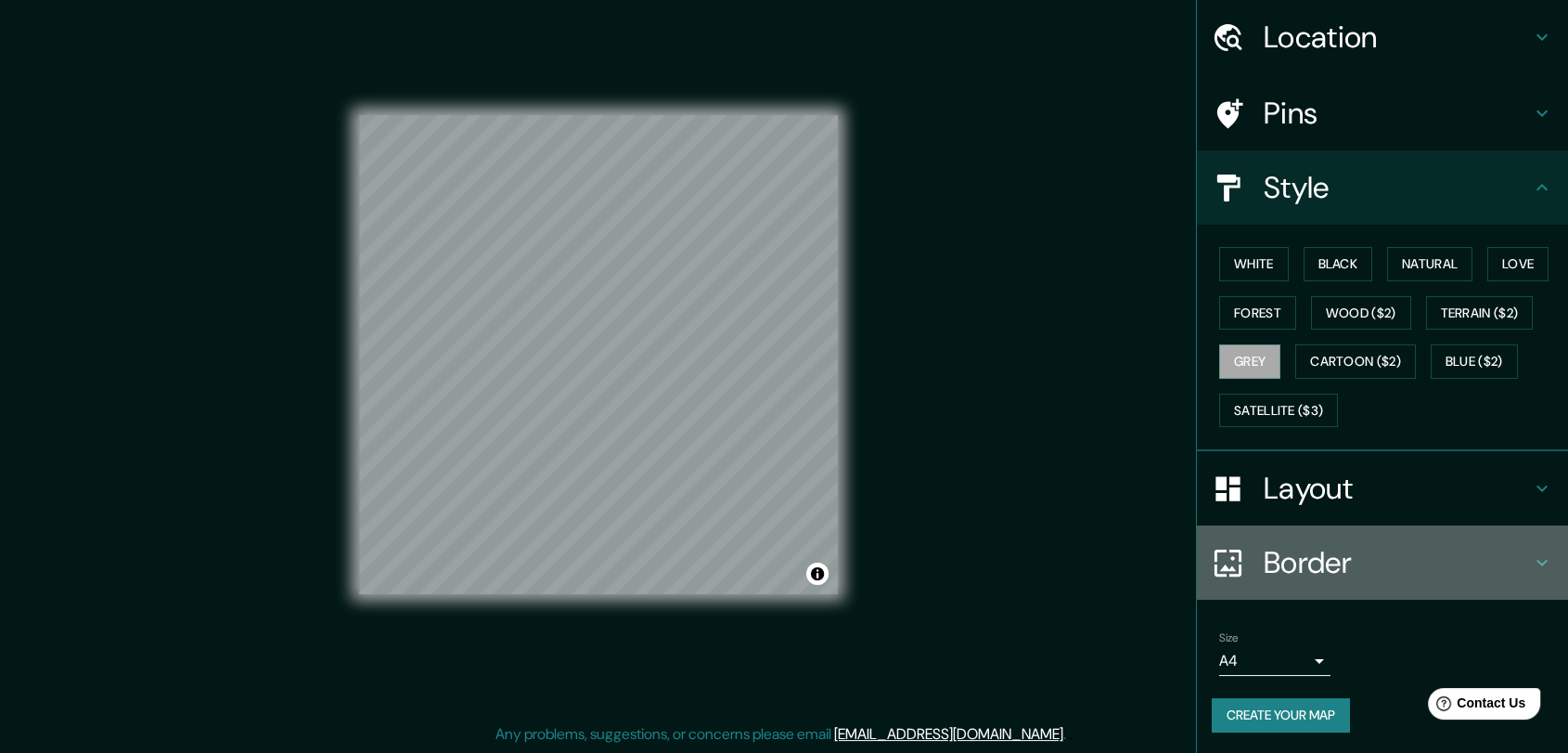
click at [1325, 550] on h4 "Border" at bounding box center [1397, 562] width 267 height 37
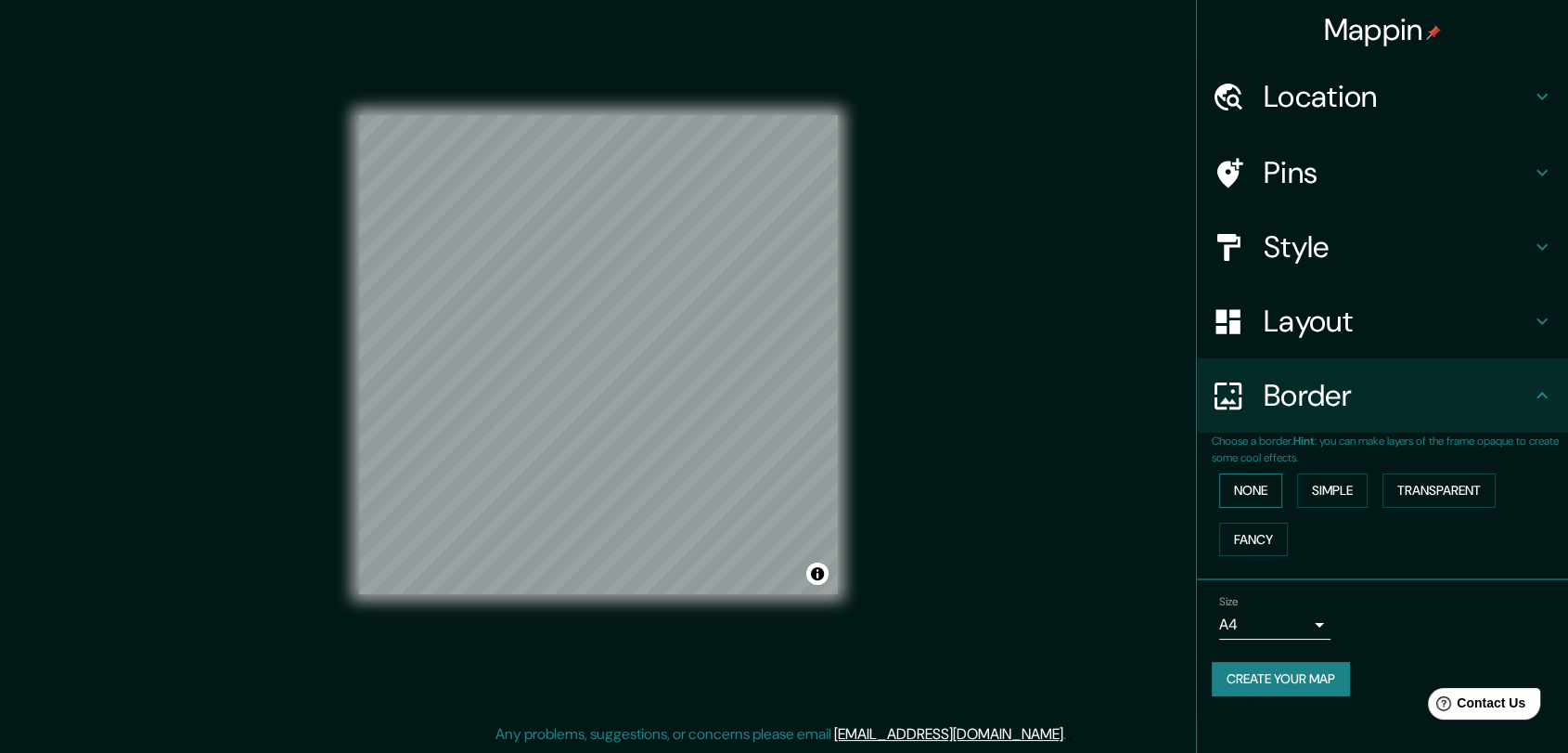
click at [1272, 482] on button "None" at bounding box center [1250, 490] width 63 height 35
click at [1344, 507] on div "None Simple Transparent Fancy" at bounding box center [1390, 514] width 356 height 97
click at [1360, 480] on button "Simple" at bounding box center [1332, 490] width 71 height 35
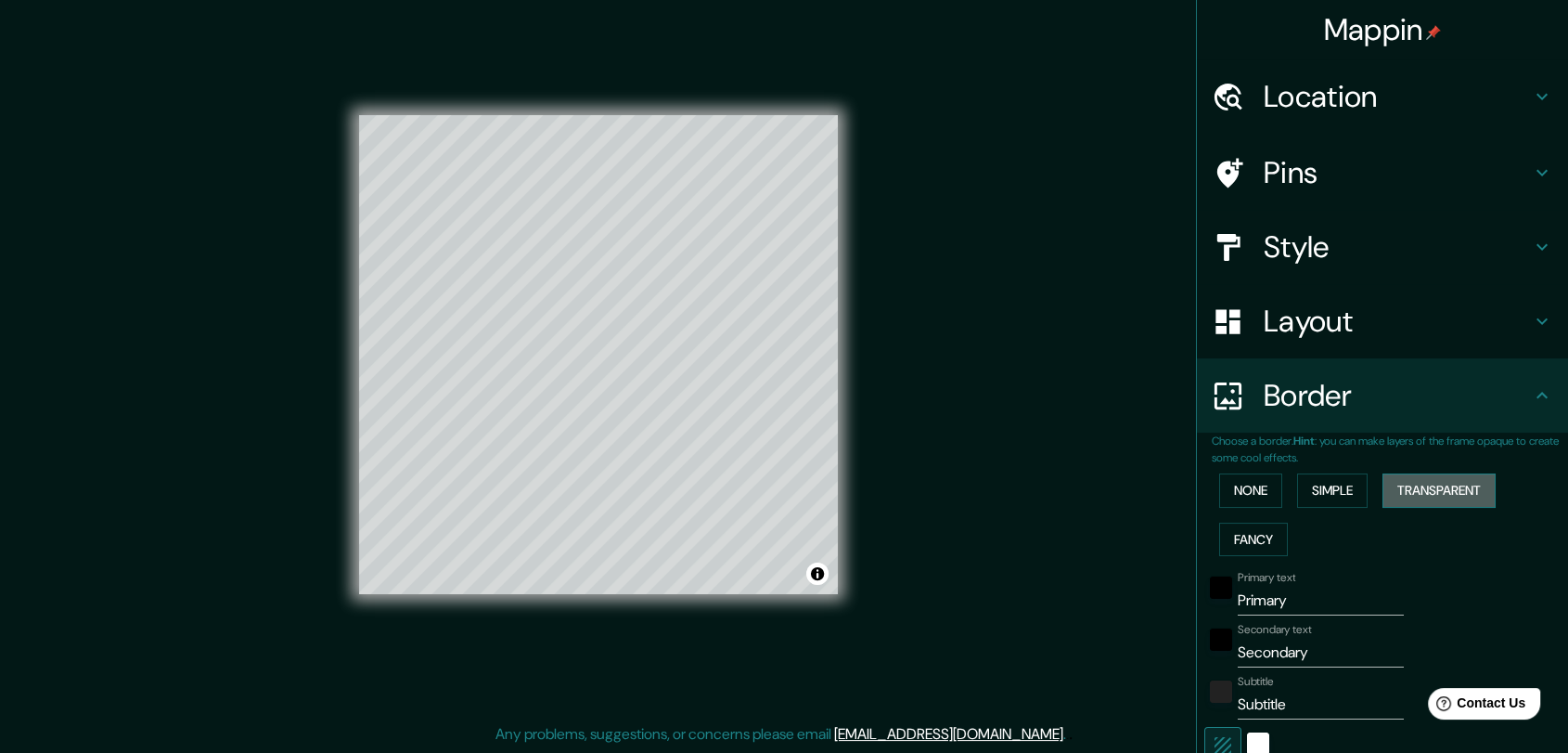
click at [1433, 481] on button "Transparent" at bounding box center [1440, 490] width 113 height 35
click at [1254, 535] on button "Fancy" at bounding box center [1253, 539] width 69 height 35
click at [1247, 484] on button "None" at bounding box center [1250, 490] width 63 height 35
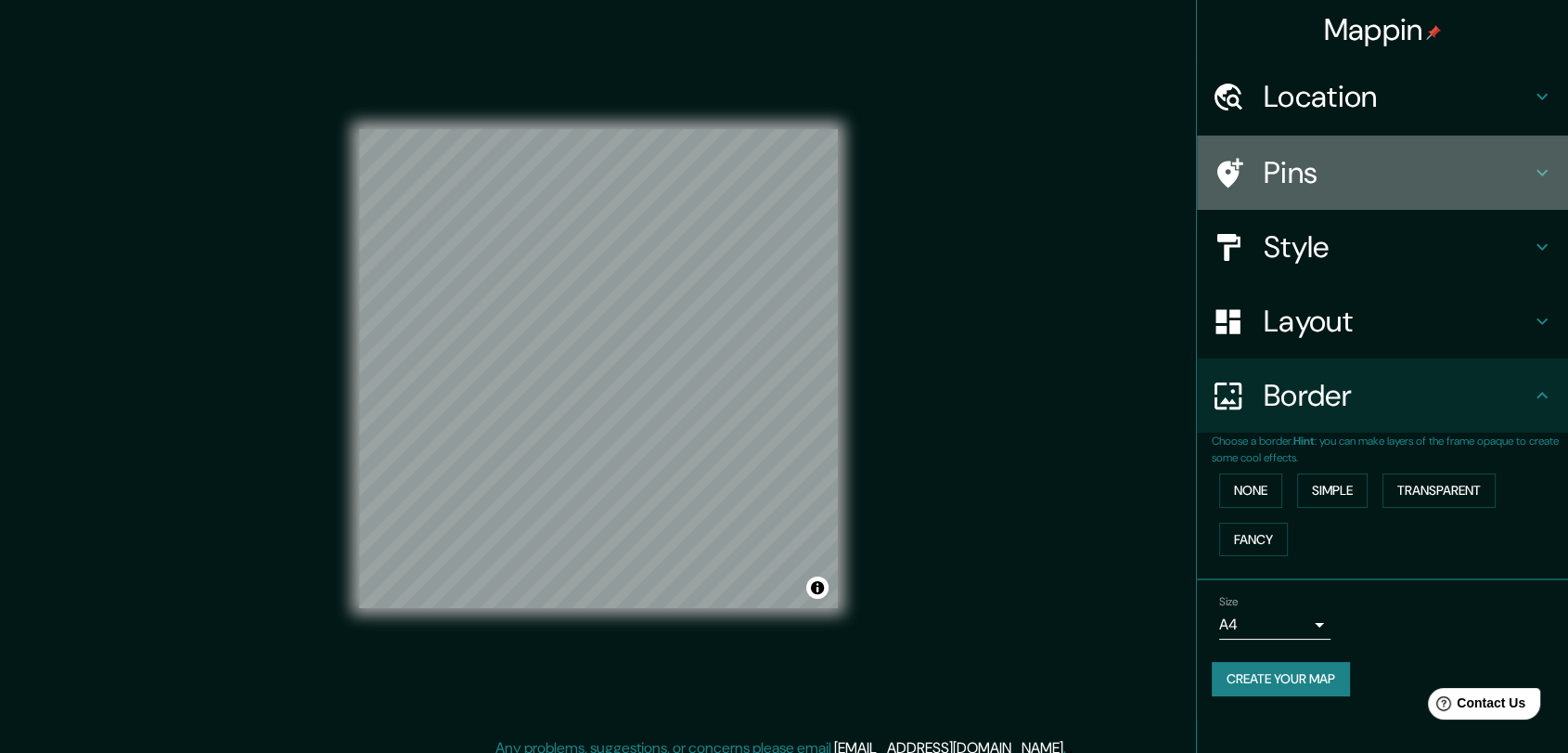
click at [1355, 166] on h4 "Pins" at bounding box center [1397, 172] width 267 height 37
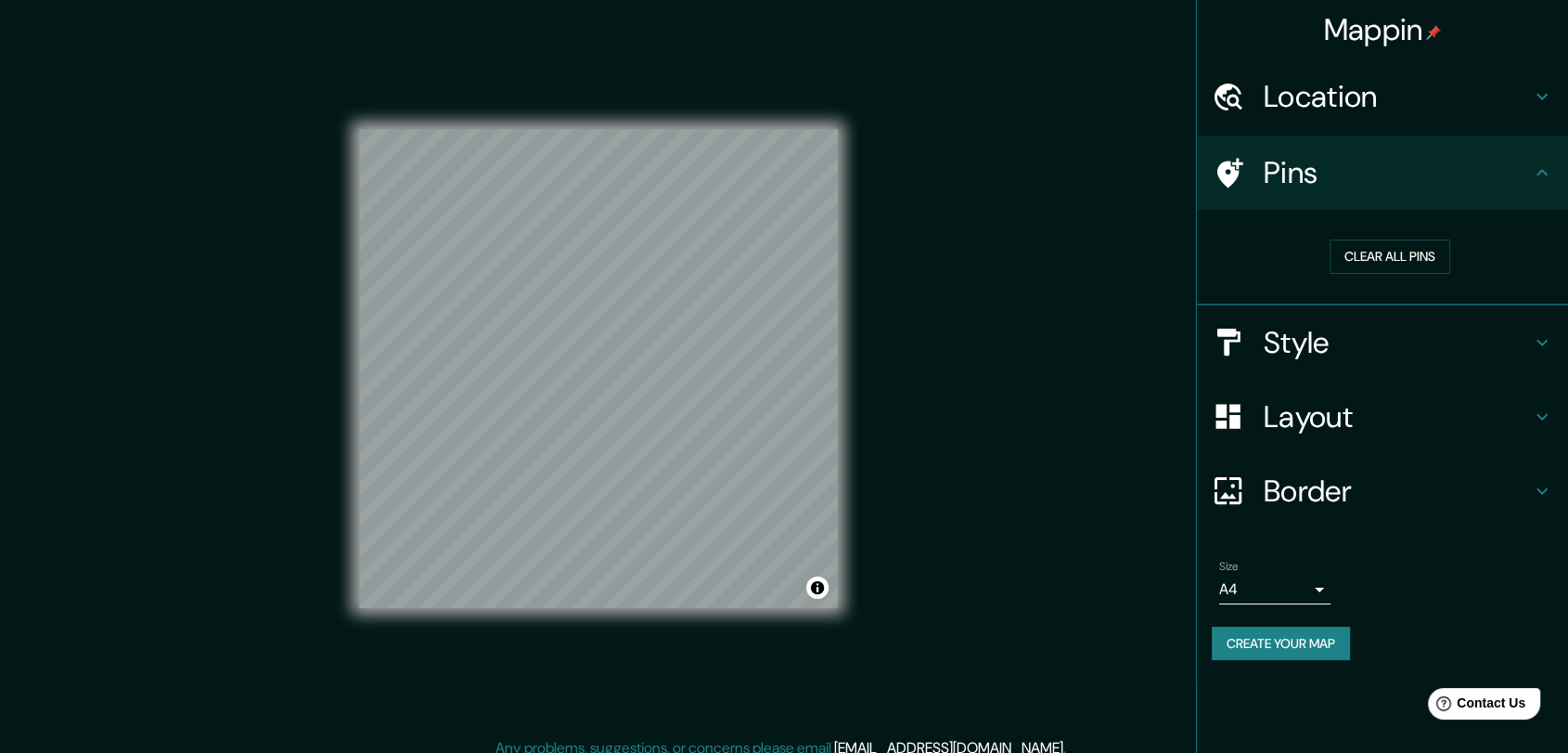
click at [1329, 340] on h4 "Style" at bounding box center [1397, 342] width 267 height 37
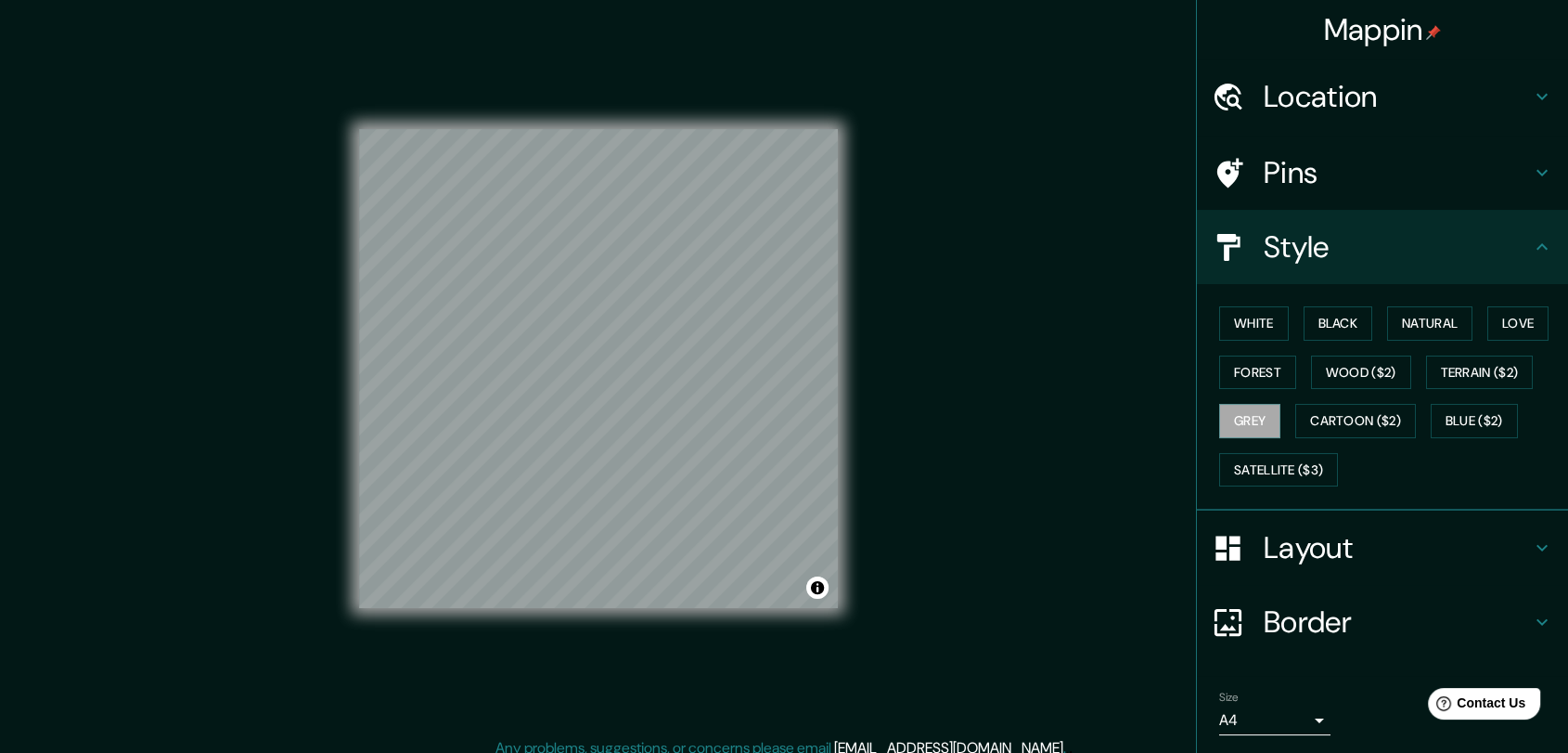
click at [1332, 549] on h4 "Layout" at bounding box center [1397, 547] width 267 height 37
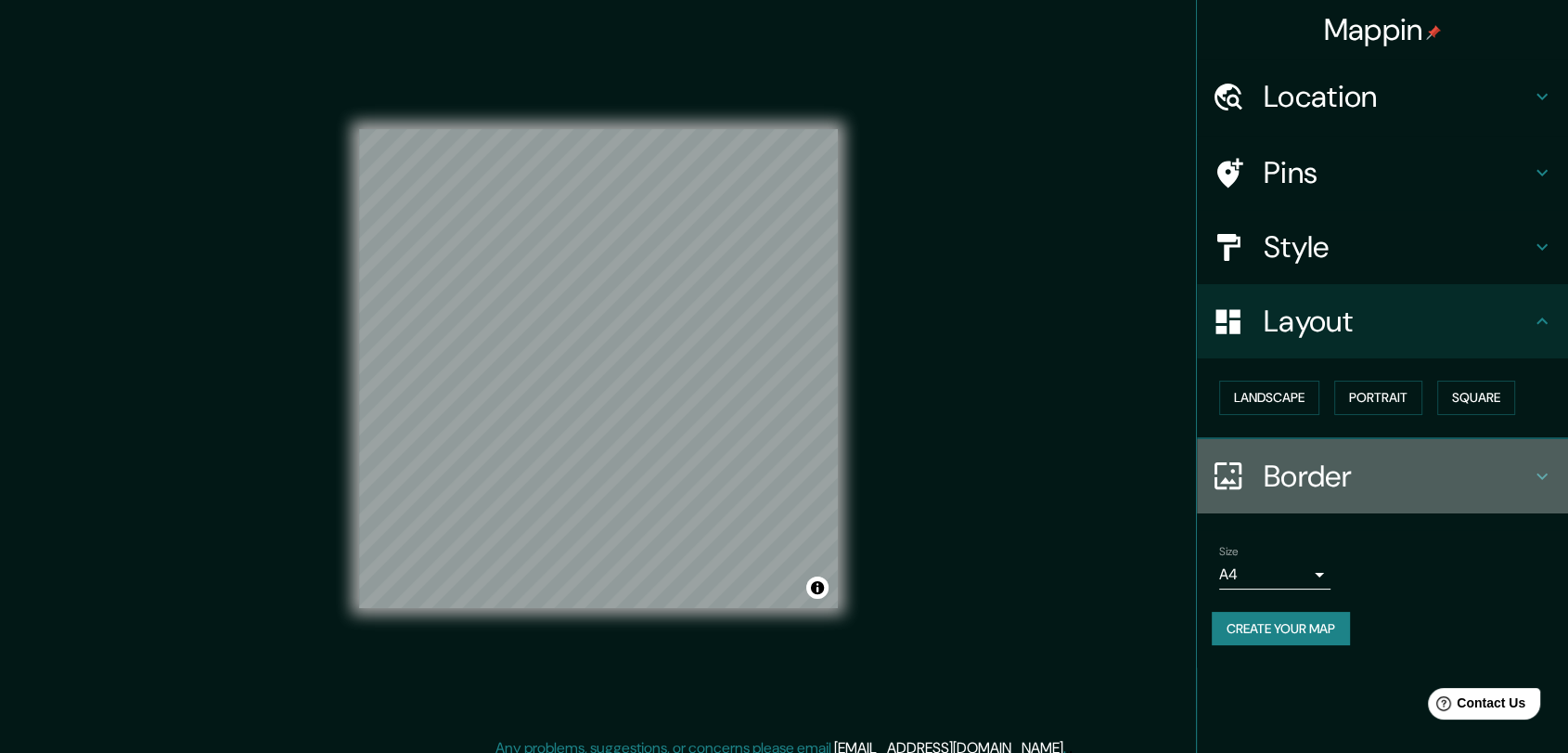
click at [1313, 461] on h4 "Border" at bounding box center [1397, 475] width 267 height 37
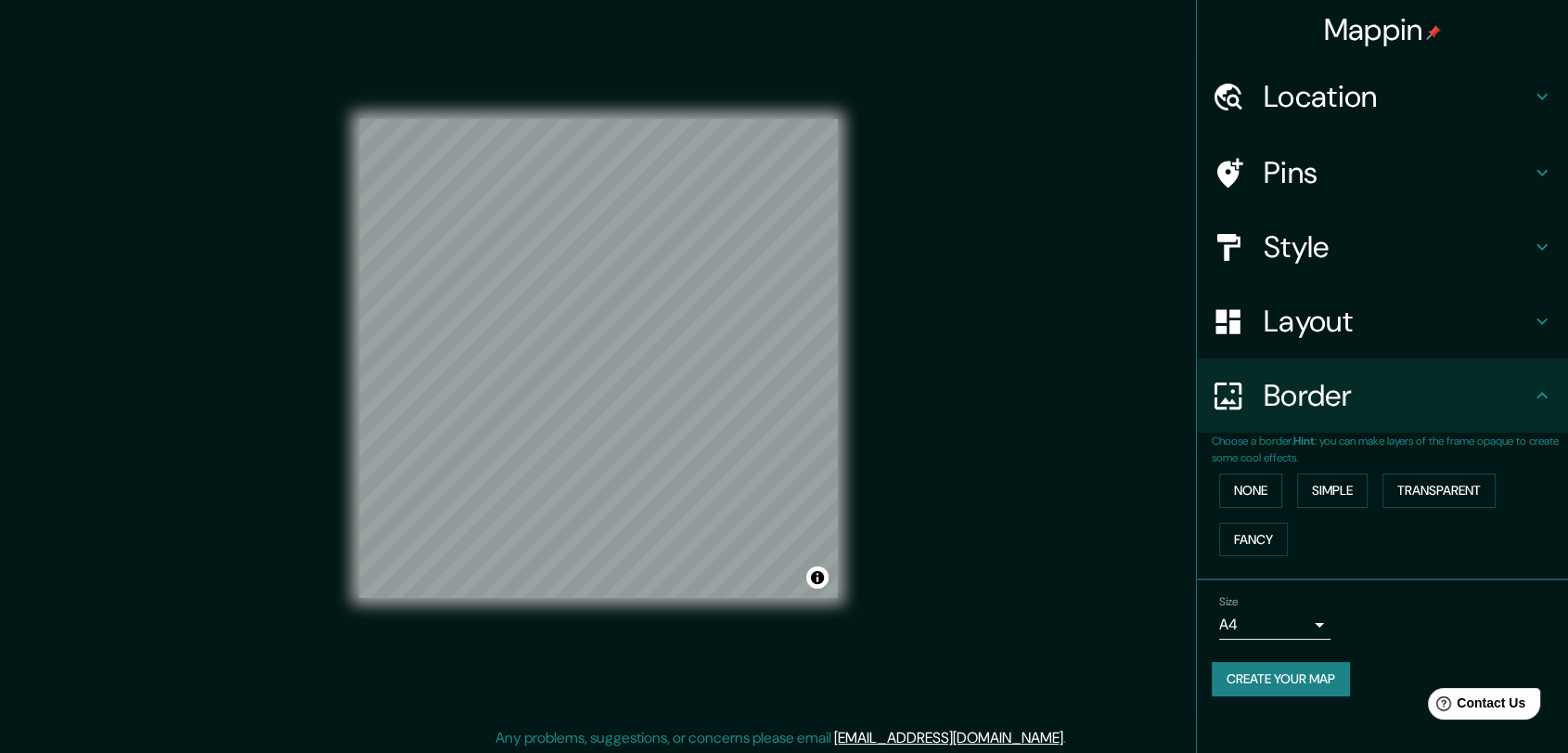
scroll to position [14, 0]
